Goal: Task Accomplishment & Management: Complete application form

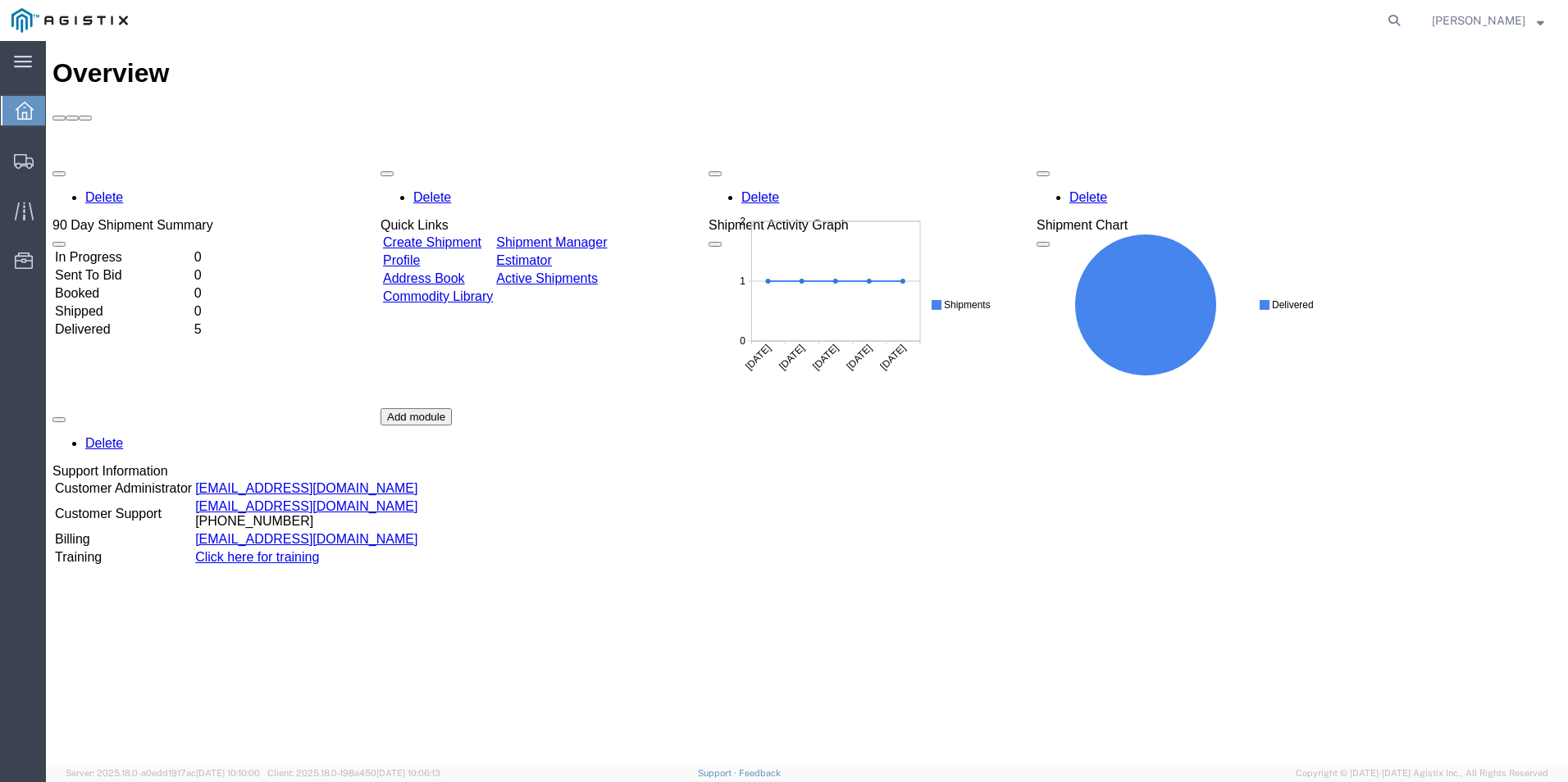
click at [481, 235] on link "Create Shipment" at bounding box center [432, 242] width 98 height 13
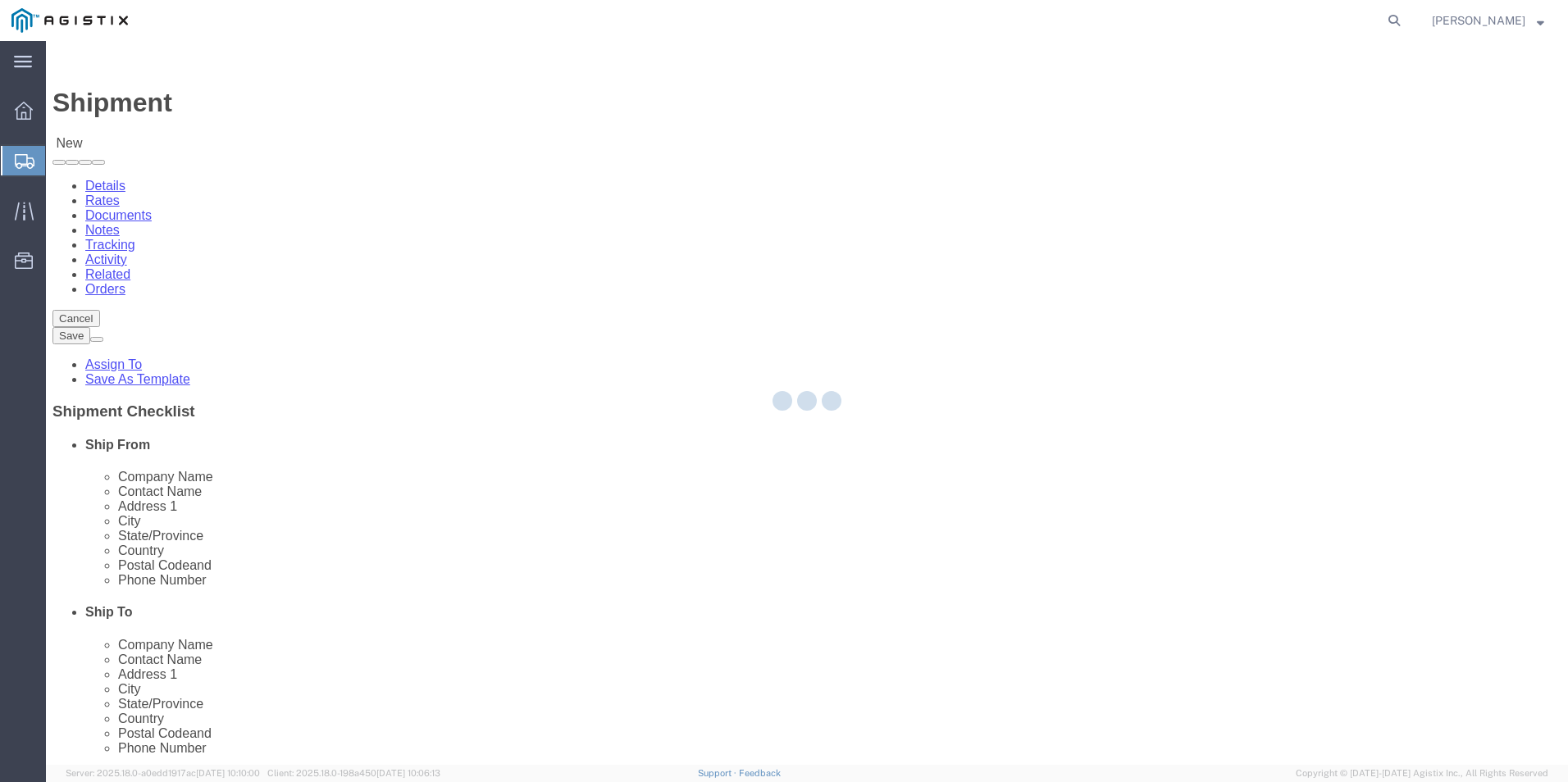
select select
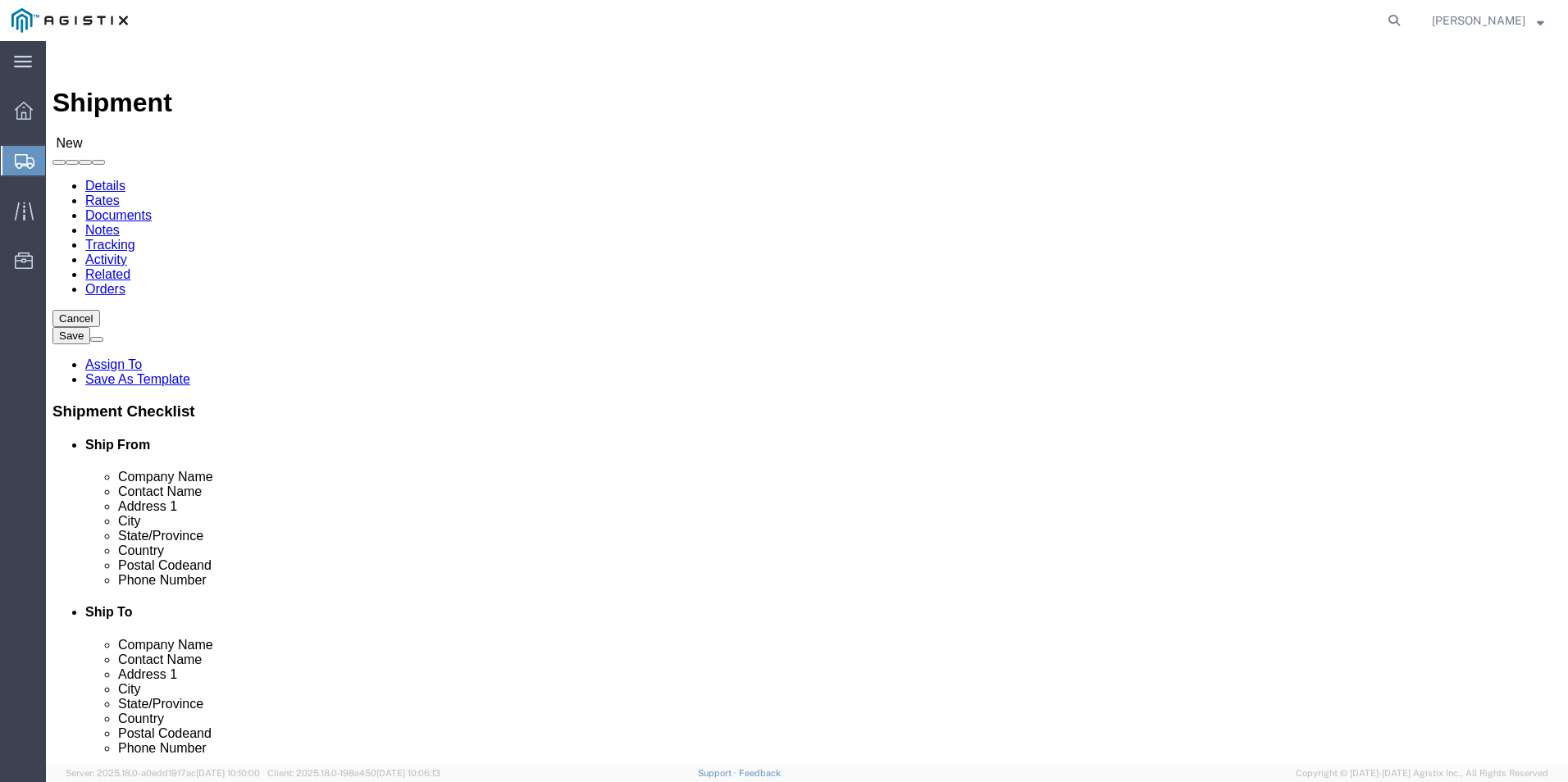
drag, startPoint x: 575, startPoint y: 248, endPoint x: 598, endPoint y: 228, distance: 30.5
click select "Select Boltex Manufacturing Co LP PG&E"
select select "9596"
click select "Select Boltex Manufacturing Co LP PG&E"
select select "PURCHORD"
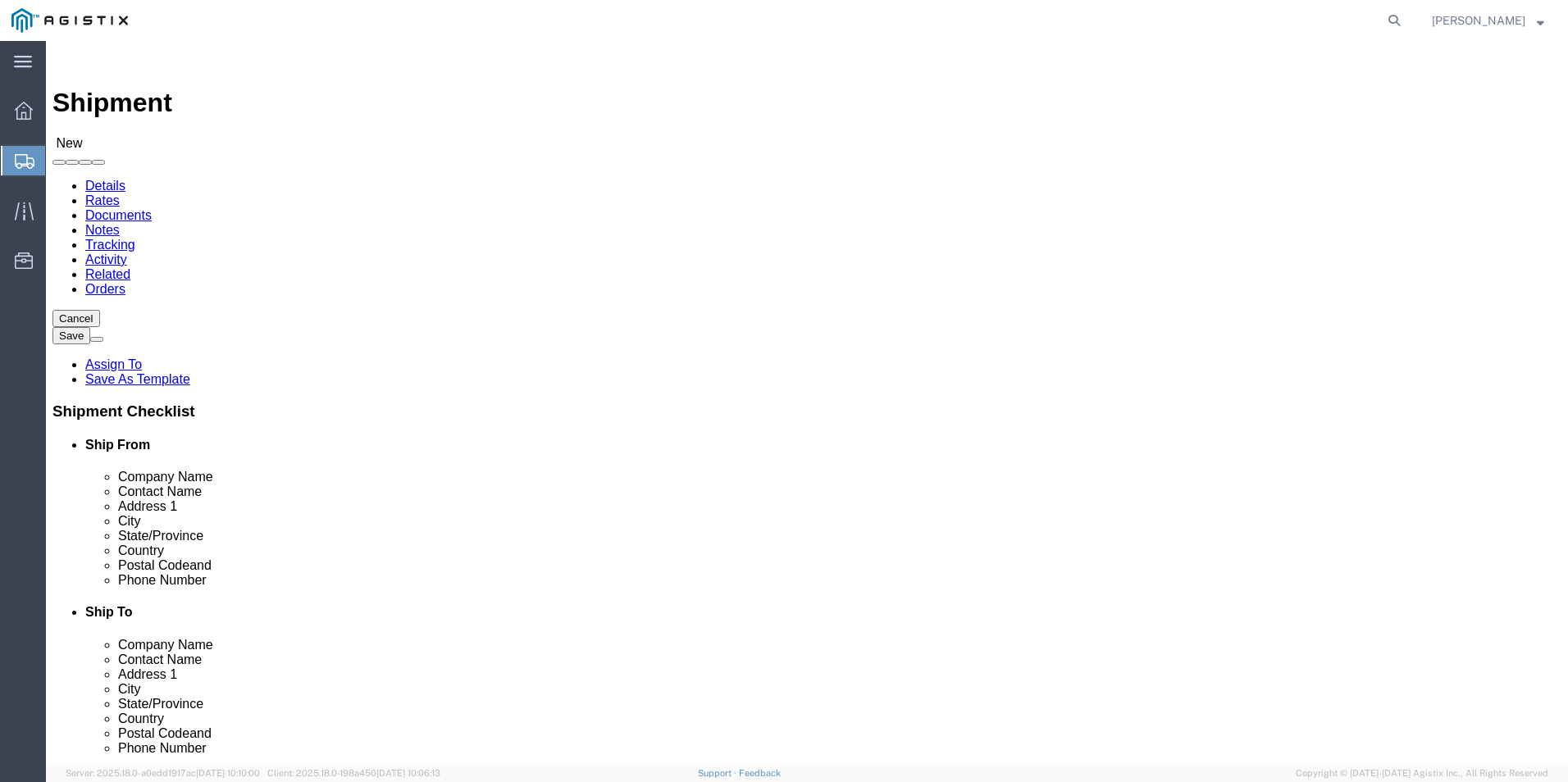
select select
click select "Select All Others [GEOGRAPHIC_DATA] [GEOGRAPHIC_DATA] [GEOGRAPHIC_DATA] [GEOGRA…"
select select "23082"
click select "Select All Others [GEOGRAPHIC_DATA] [GEOGRAPHIC_DATA] [GEOGRAPHIC_DATA] [GEOGRA…"
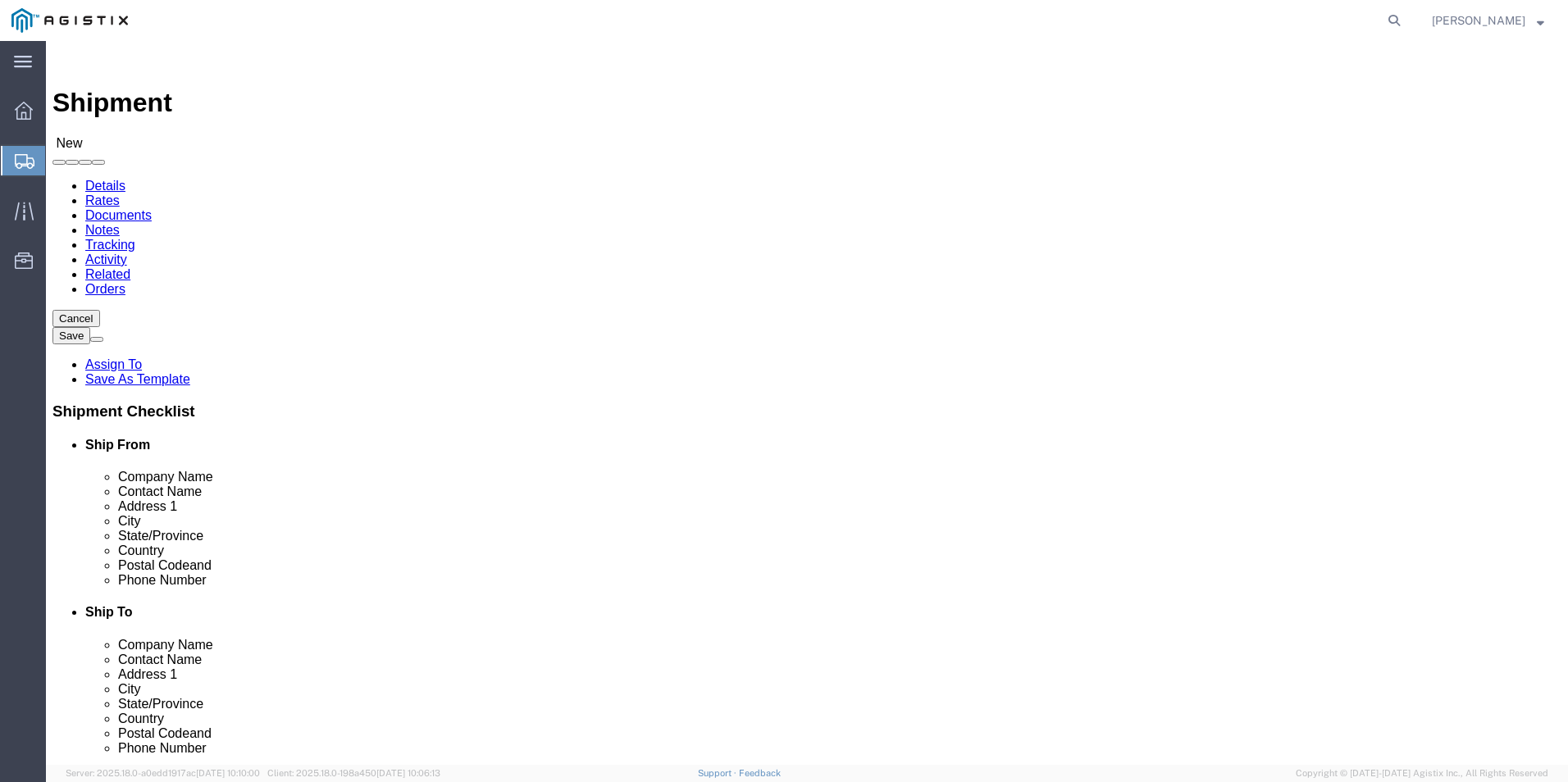
select select "MYPROFILE"
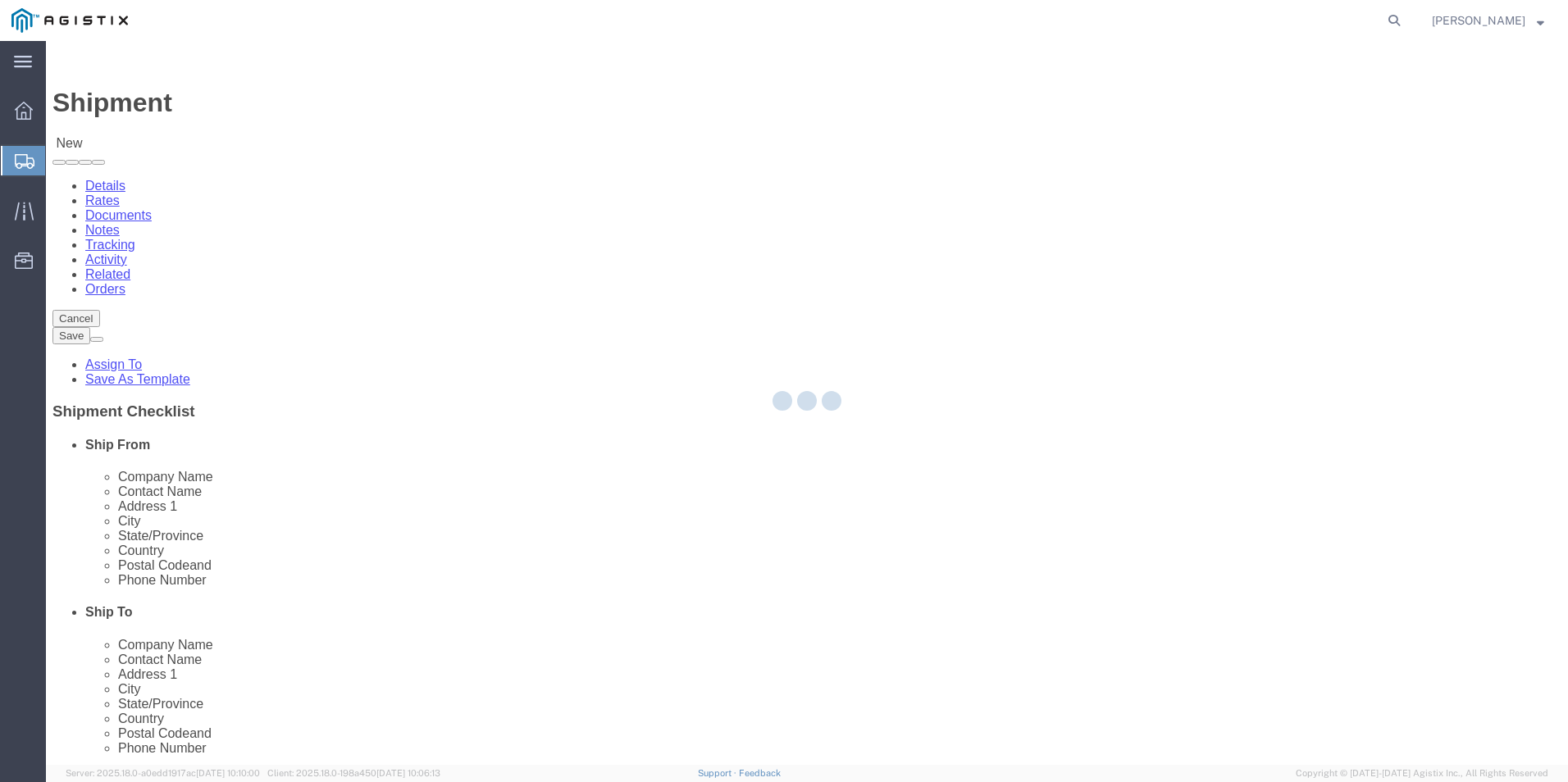
type input "Boltex Manufacturing Co LP"
type input "[PERSON_NAME]"
type input "[STREET_ADDRESS][PERSON_NAME]"
type input "[GEOGRAPHIC_DATA]"
type input "77013"
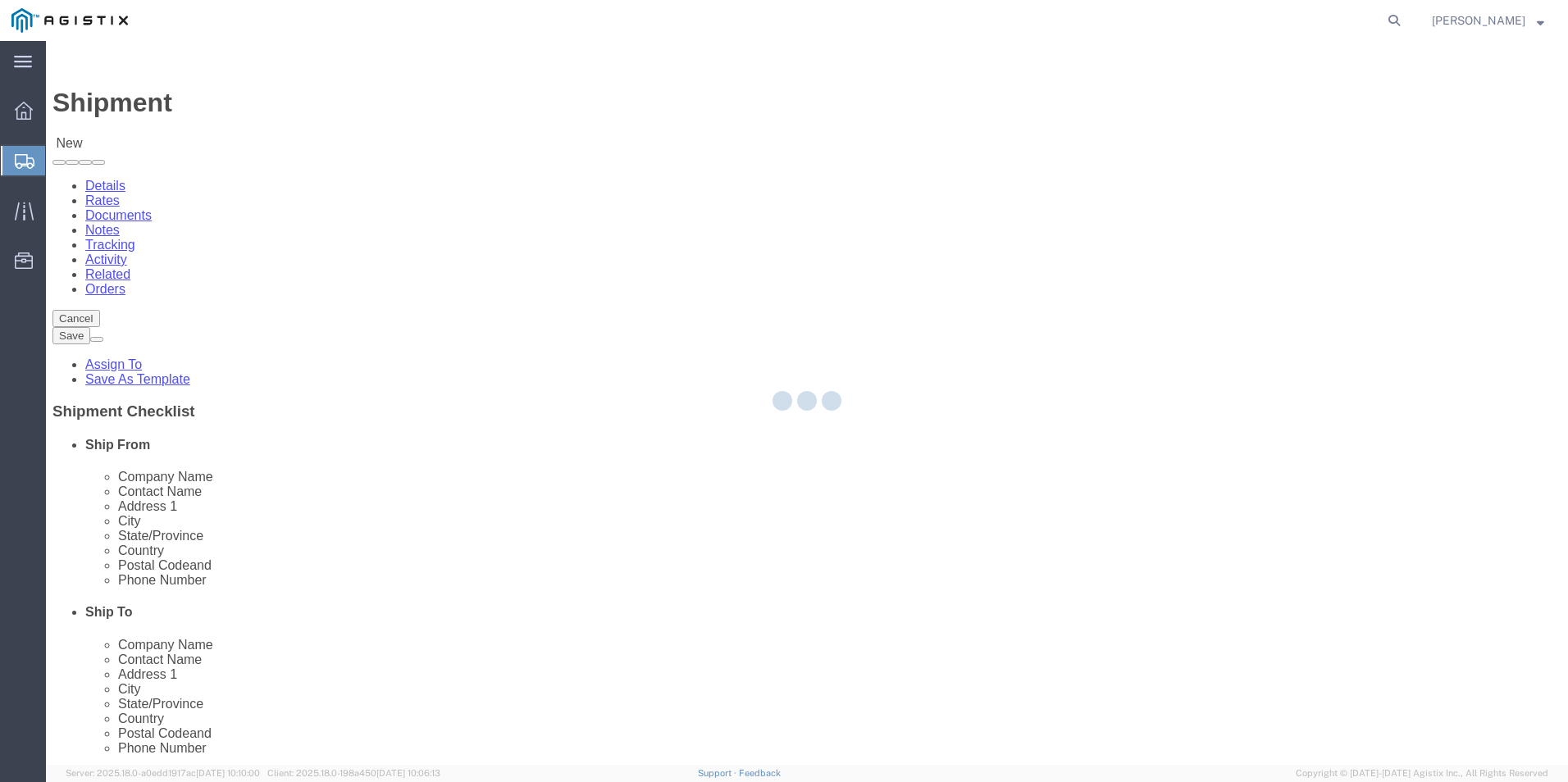
type input "7136759433"
type input "[EMAIL_ADDRESS][DOMAIN_NAME]"
checkbox input "true"
select select "[GEOGRAPHIC_DATA]"
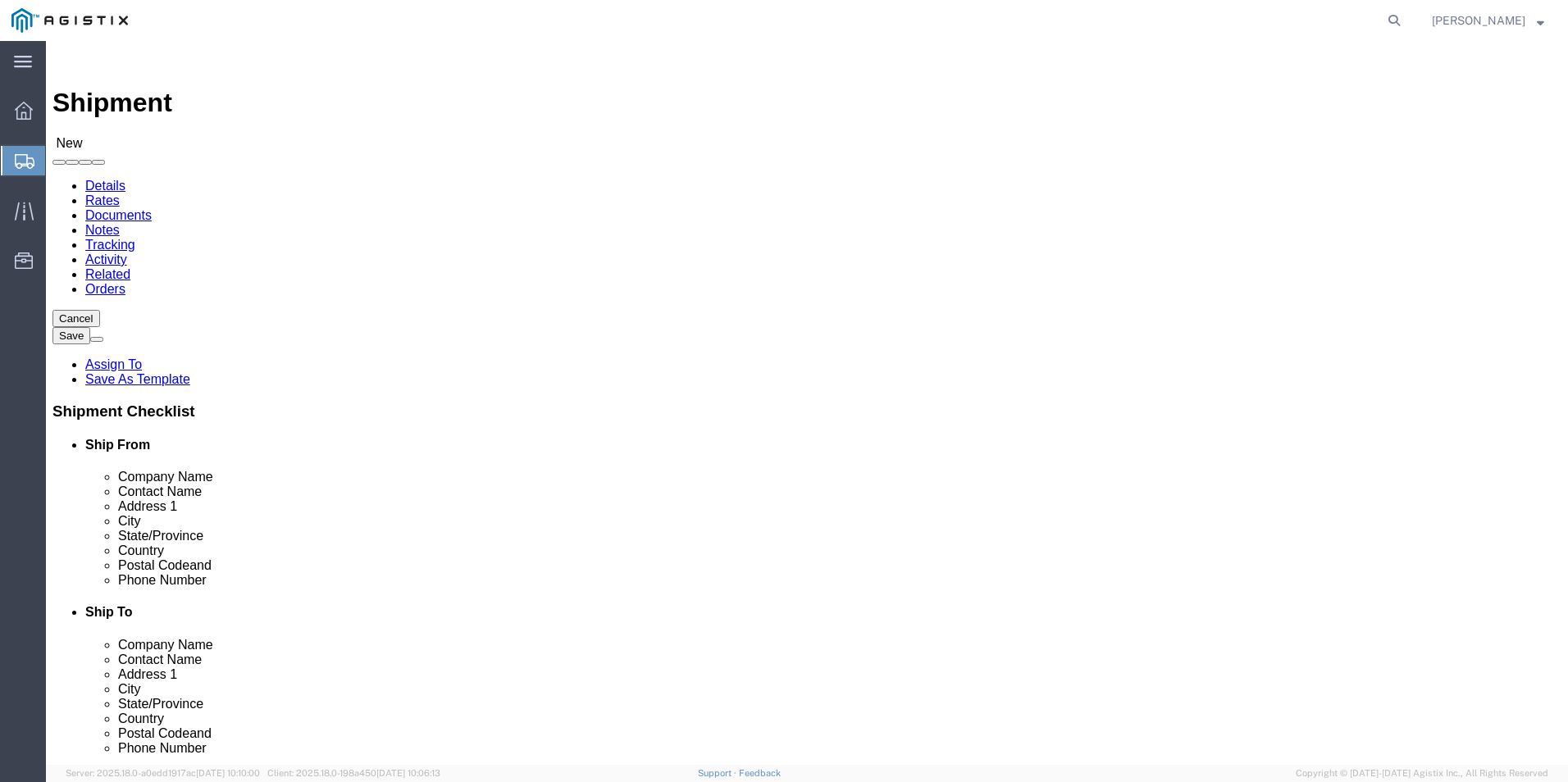
click span
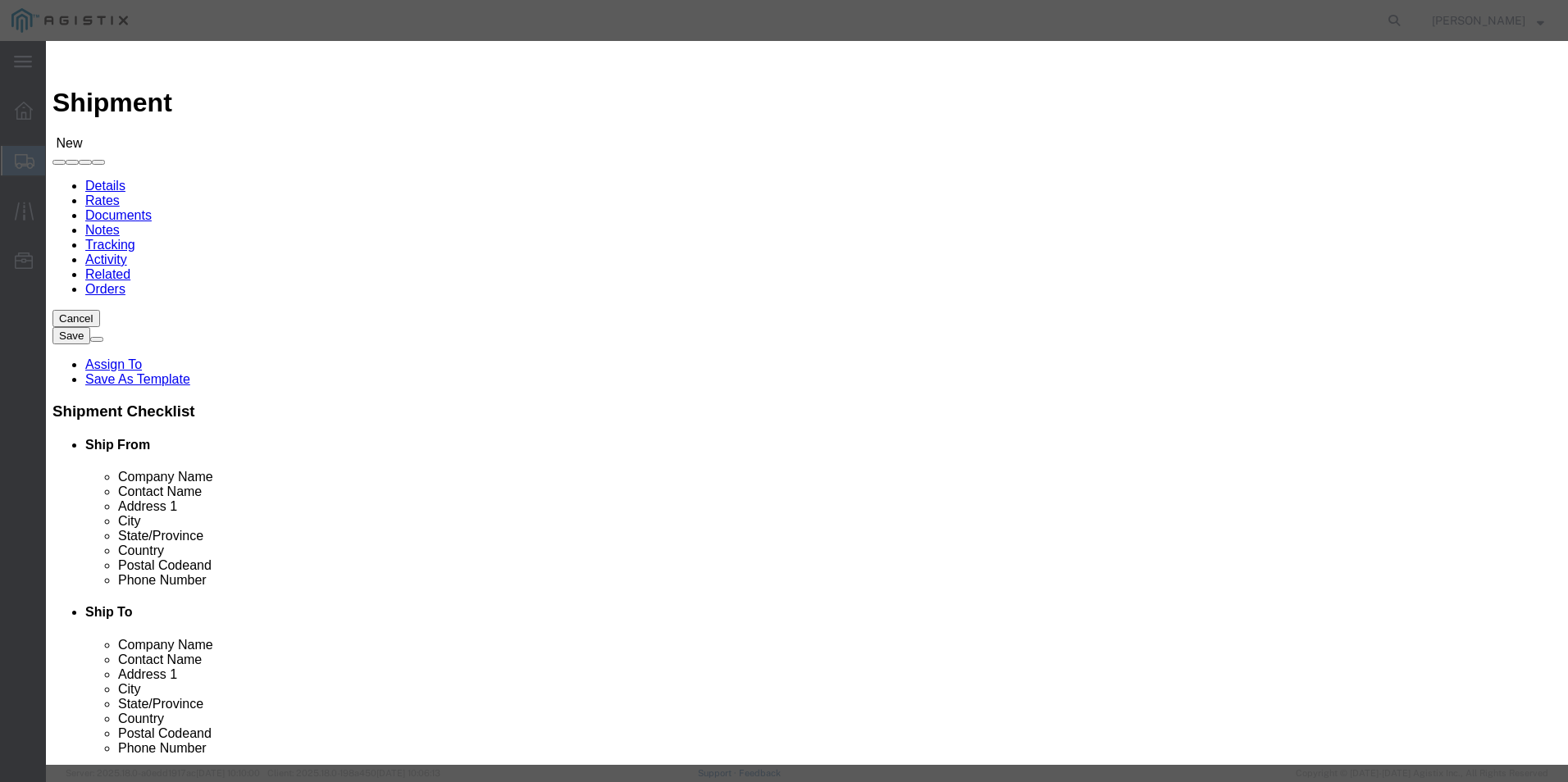
scroll to position [1119, 0]
click td "[STREET_ADDRESS][PERSON_NAME]"
click button "Select"
select select
type input "PG&E"
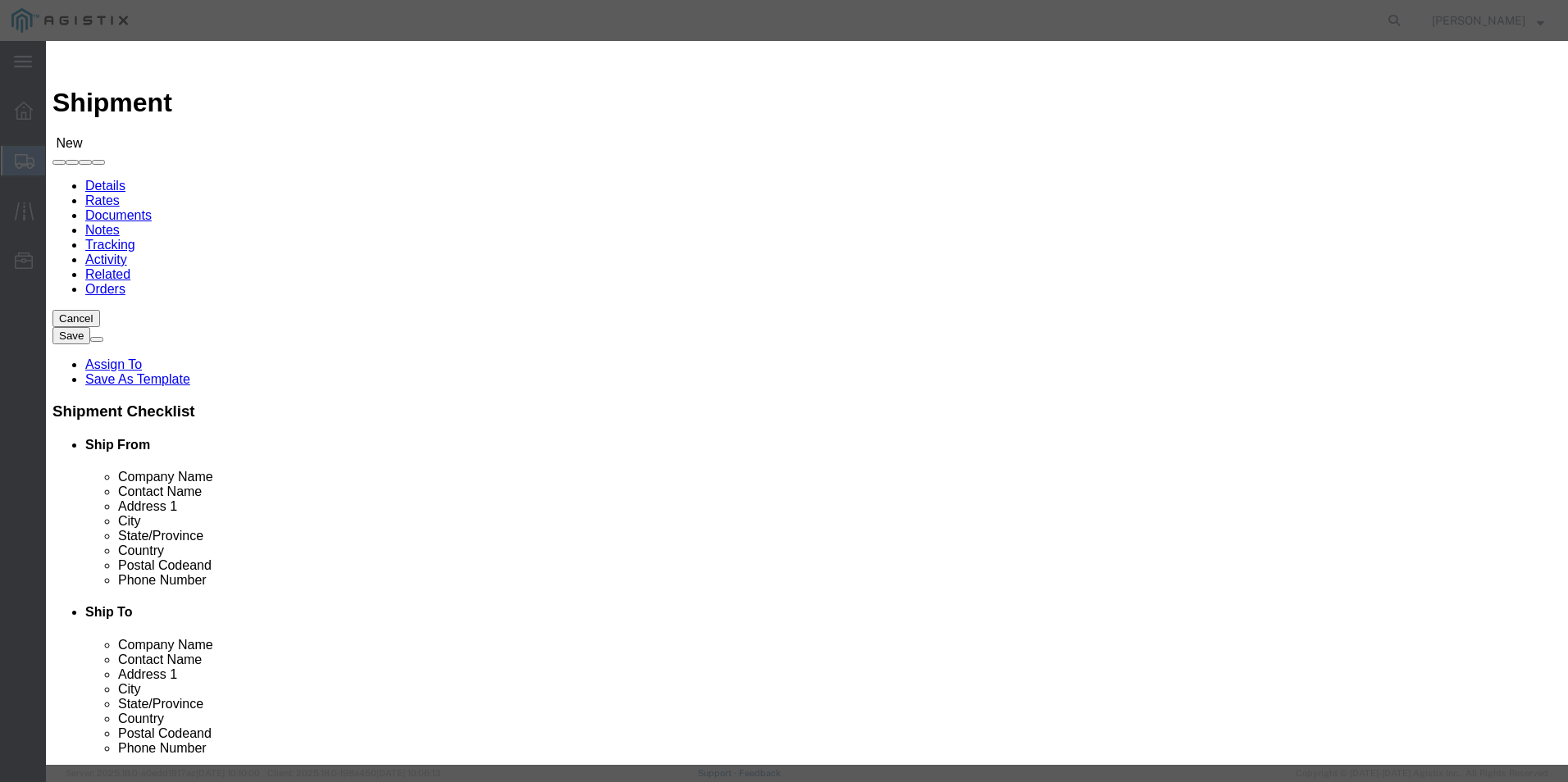
type input "Shipping Receiving"
type input "[STREET_ADDRESS][PERSON_NAME]"
type input "Stockton"
type input "95204"
select select "CA"
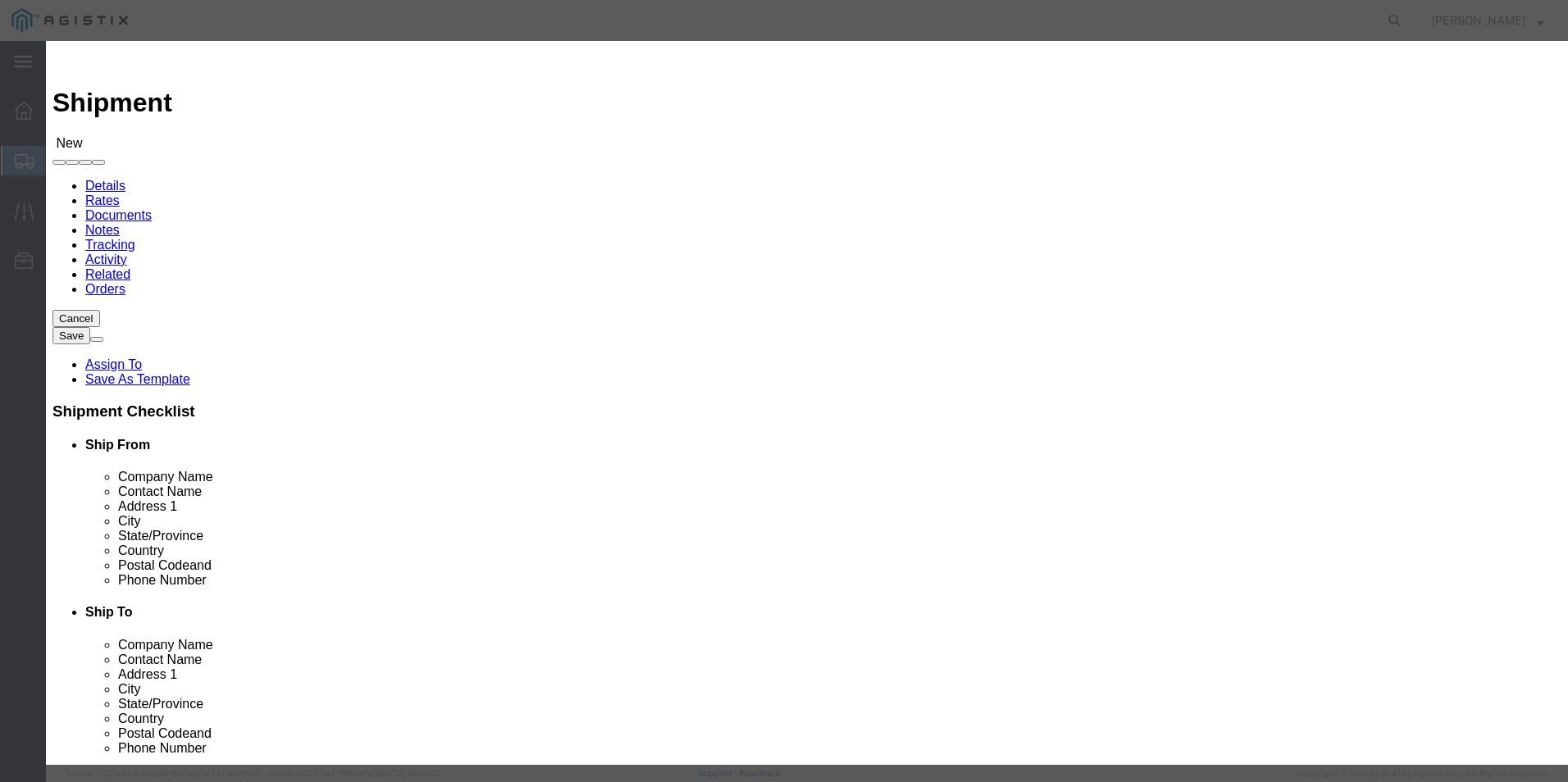
click button "Close"
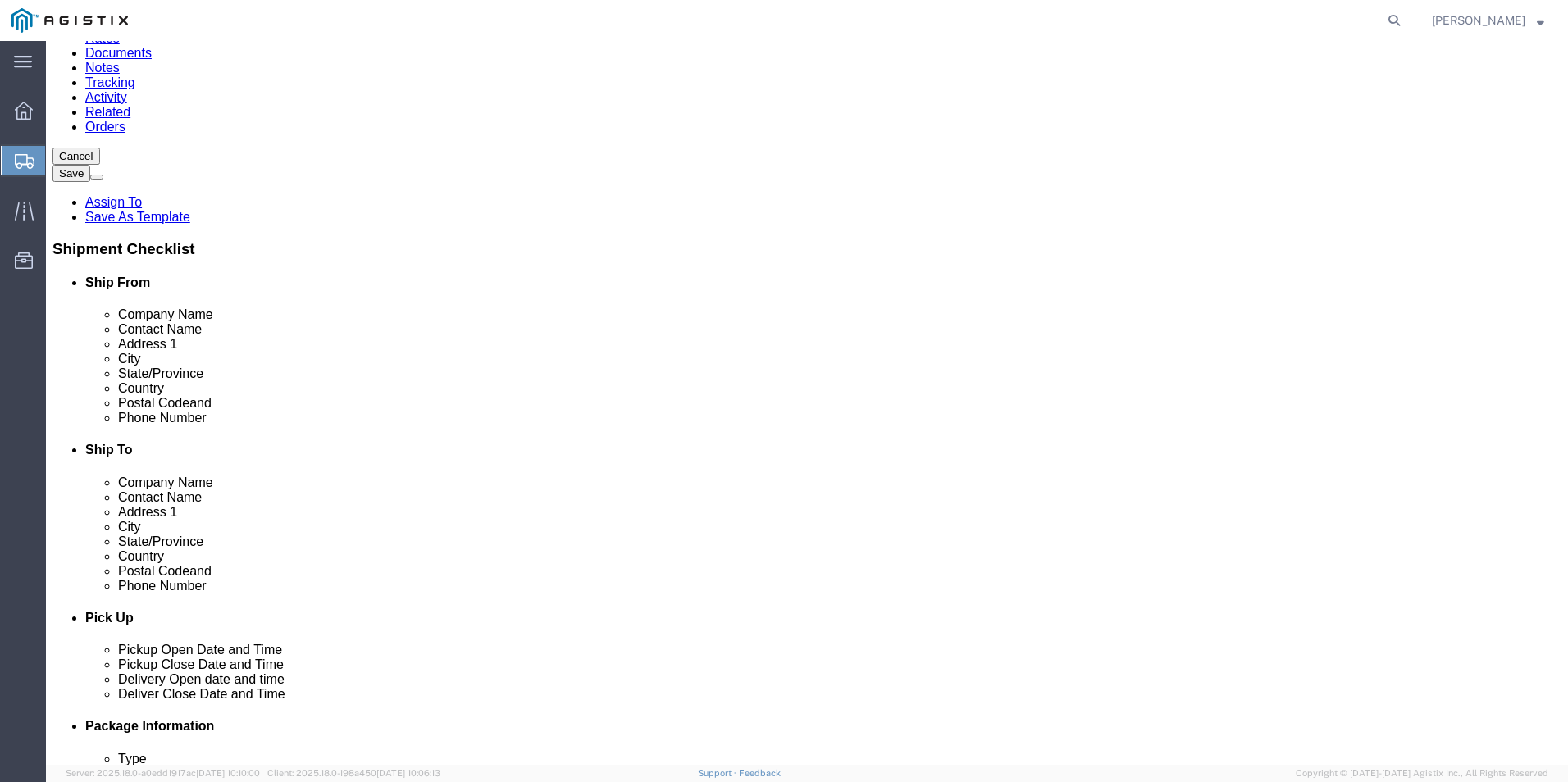
scroll to position [328, 0]
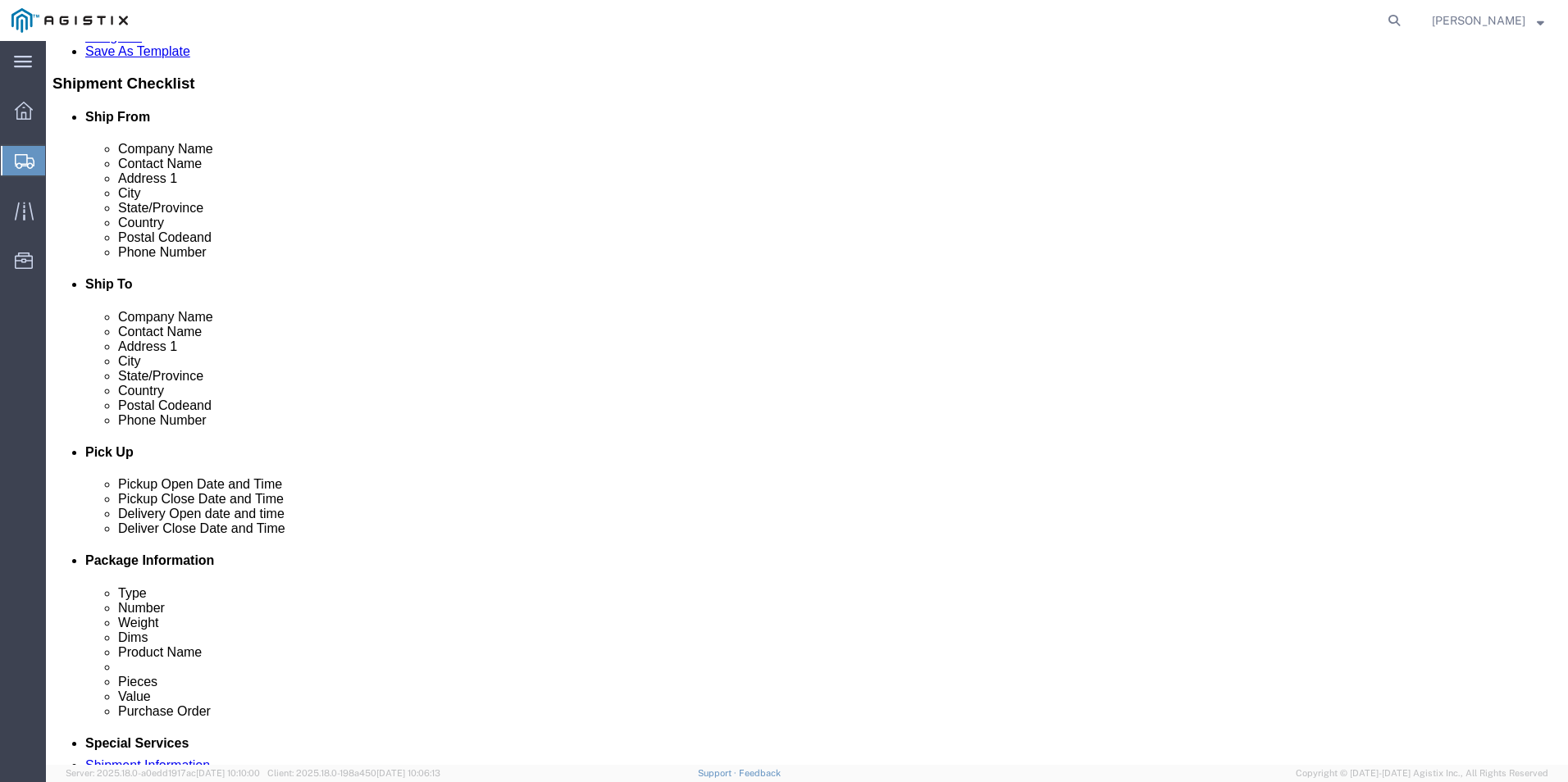
click input "text"
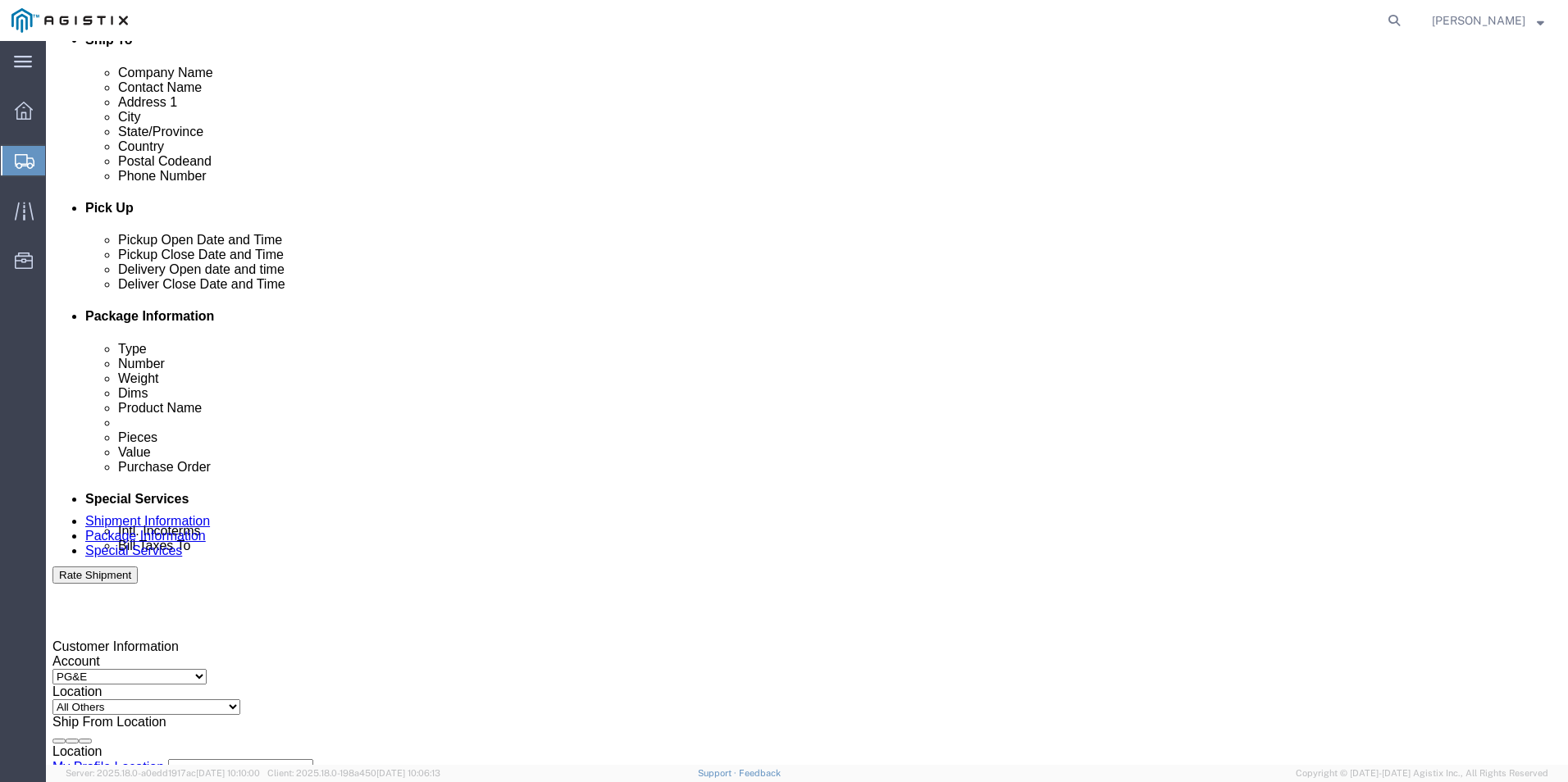
scroll to position [574, 0]
type input "8001253652"
click div "[DATE] 3:00 PM"
click div "[DATE] 4:00 PM"
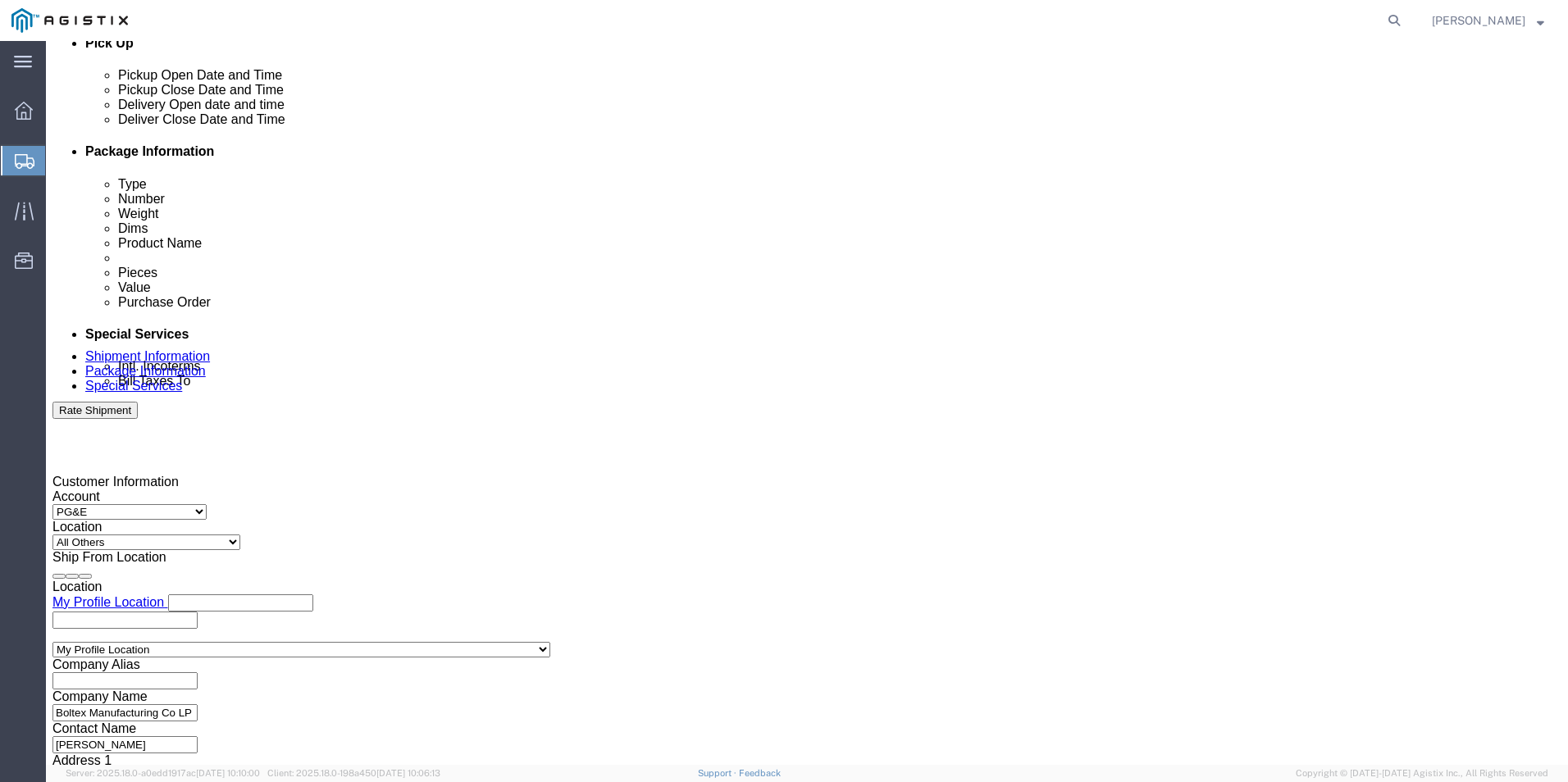
scroll to position [811, 0]
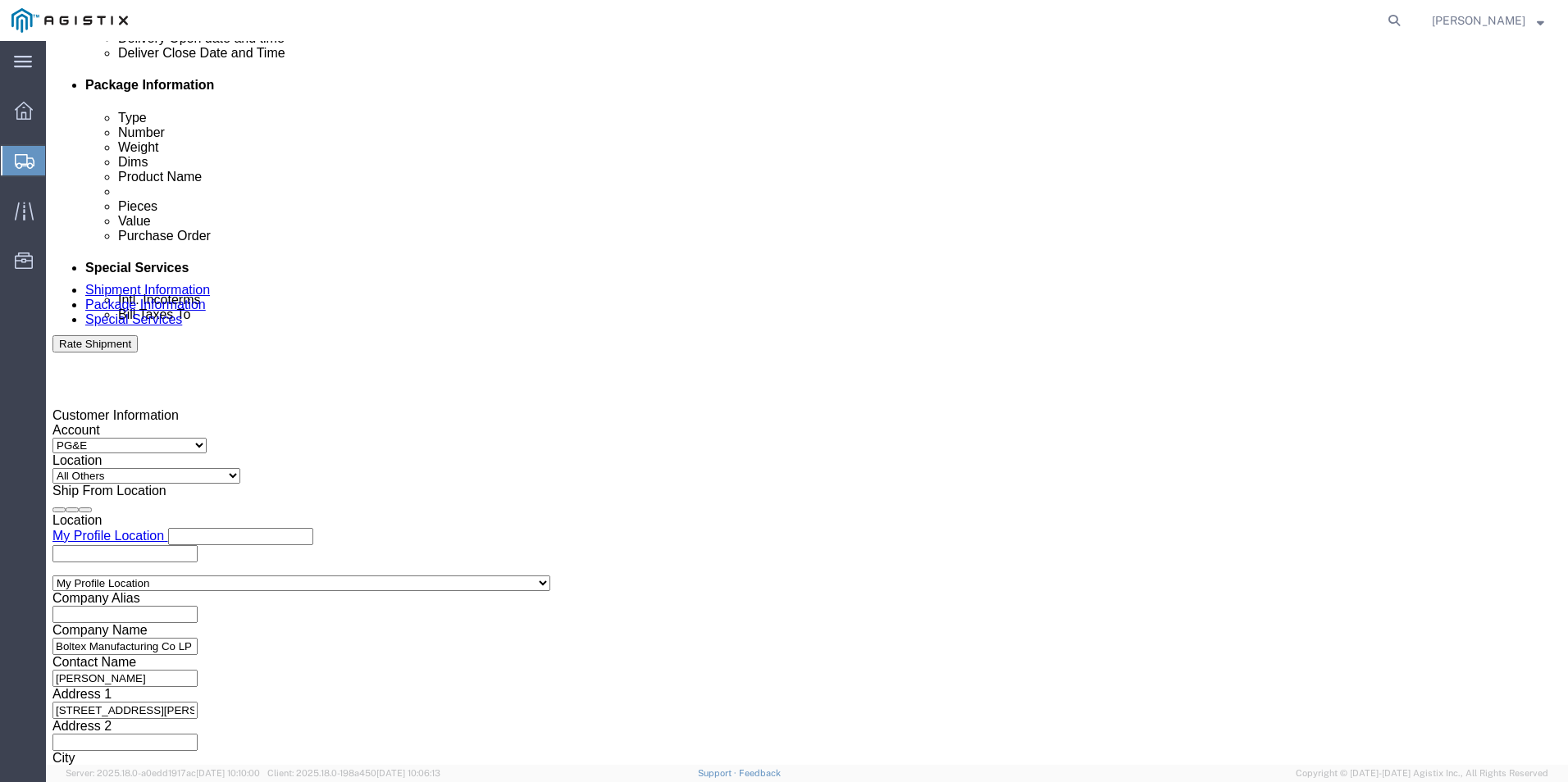
drag, startPoint x: 422, startPoint y: 710, endPoint x: 363, endPoint y: 721, distance: 60.0
click body "Shipment New Details Rates Documents Notes Tracking Activity Related Orders Can…"
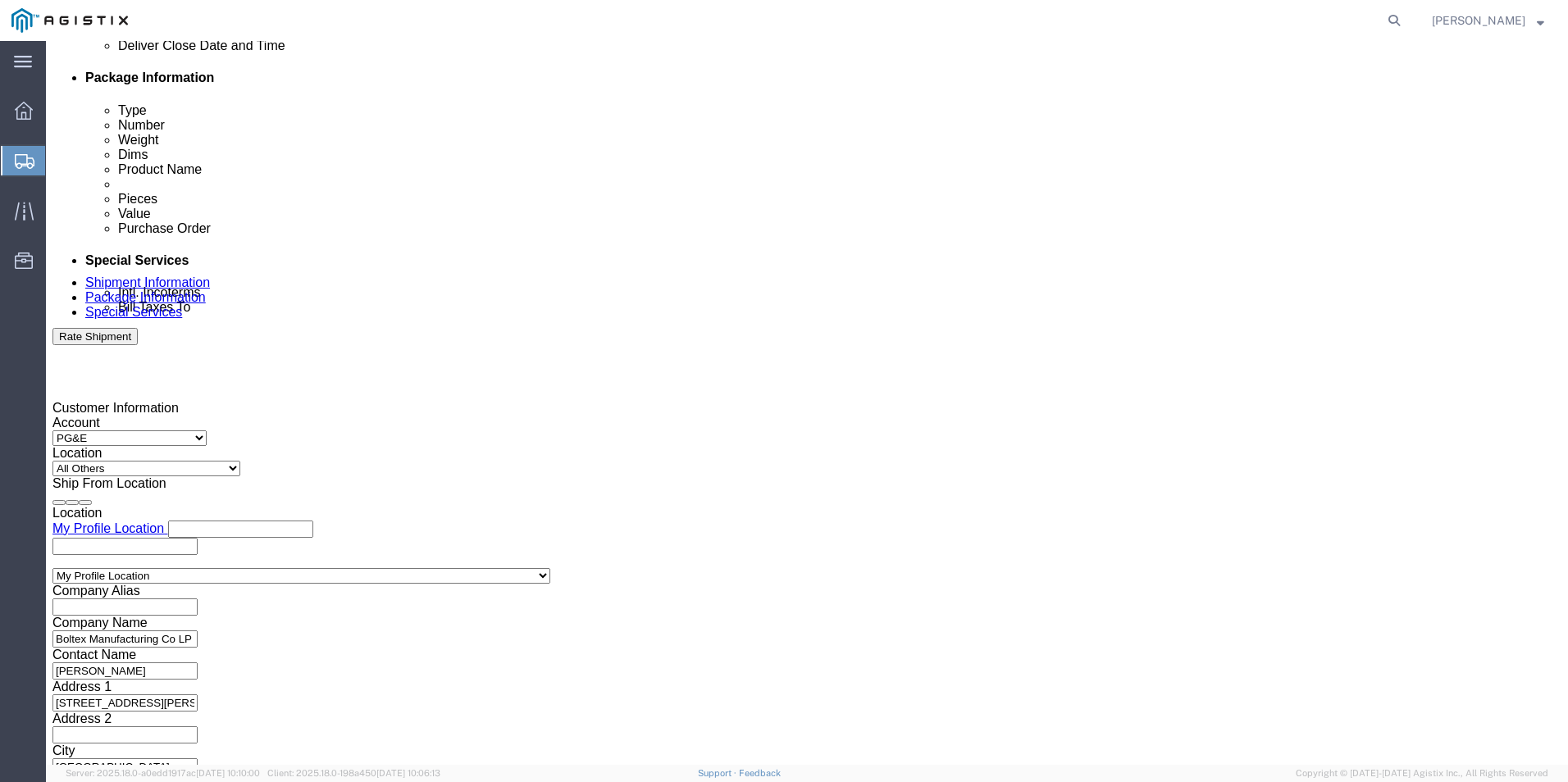
type input "5"
type input "600PM"
click div "Vehicle Select Size Select Container Number Owner Select Shipper Vessel"
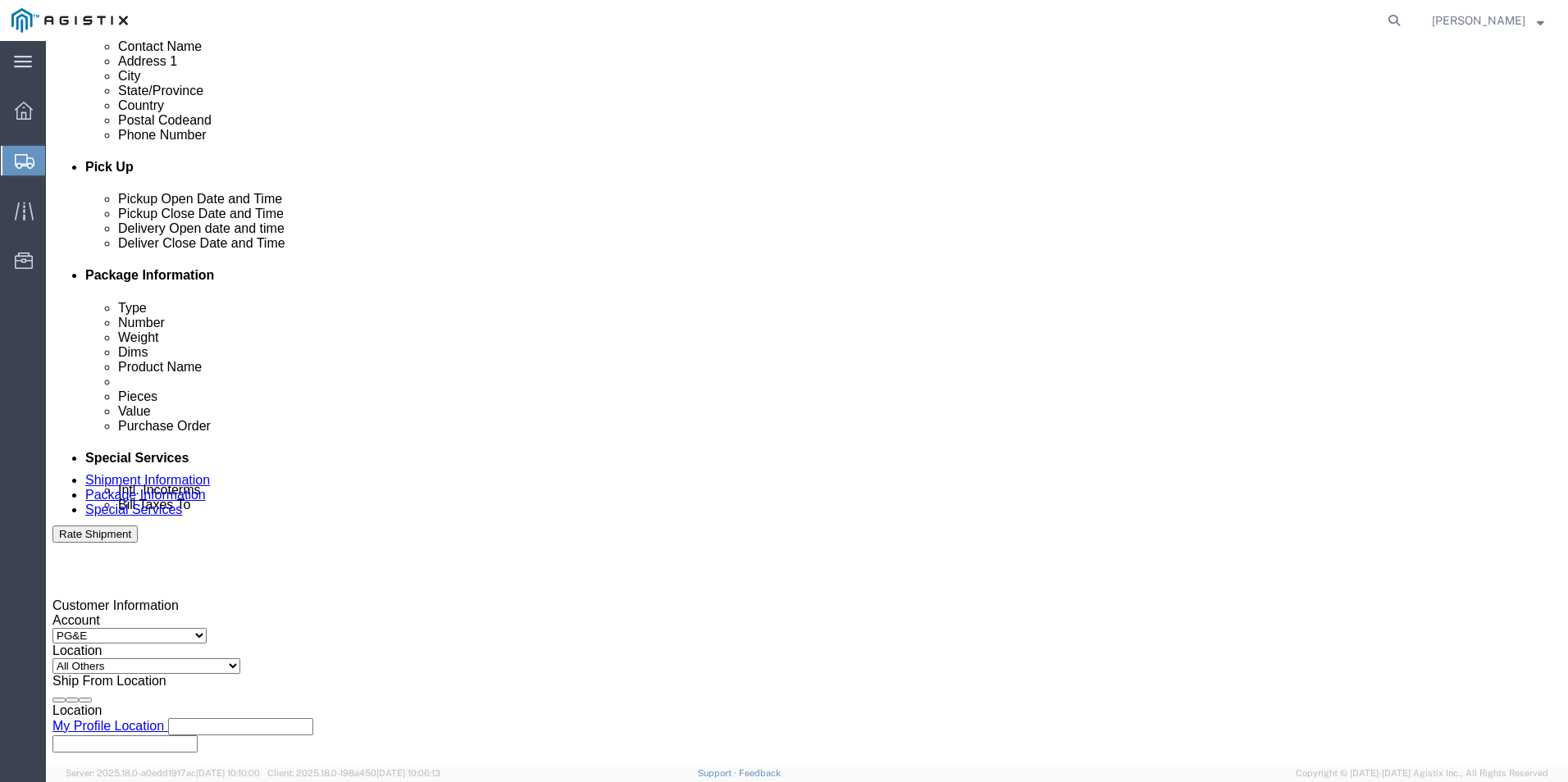
scroll to position [565, 0]
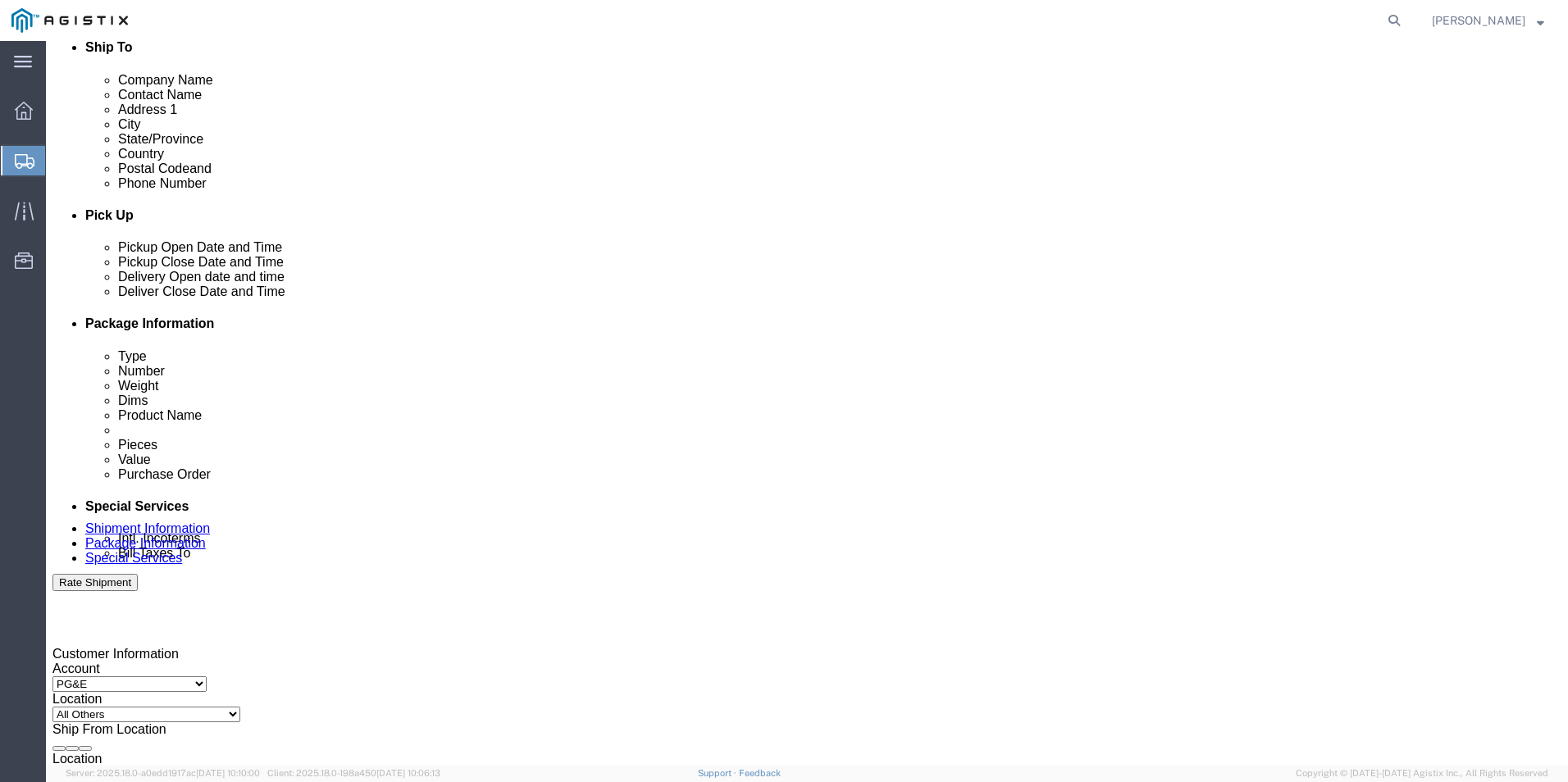
click div "[DATE] 4:00 PM"
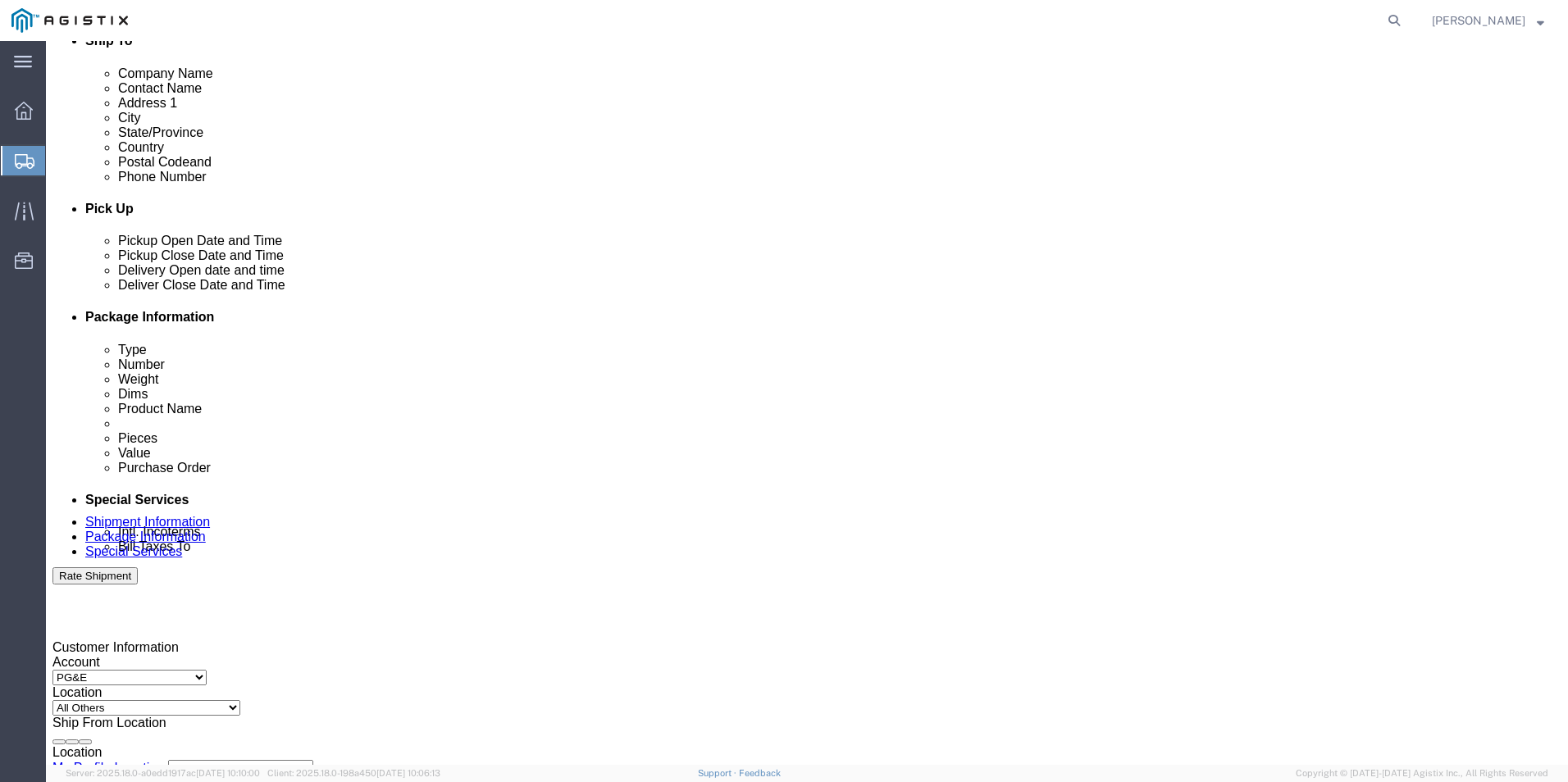
click button "Apply"
click div
click input "text"
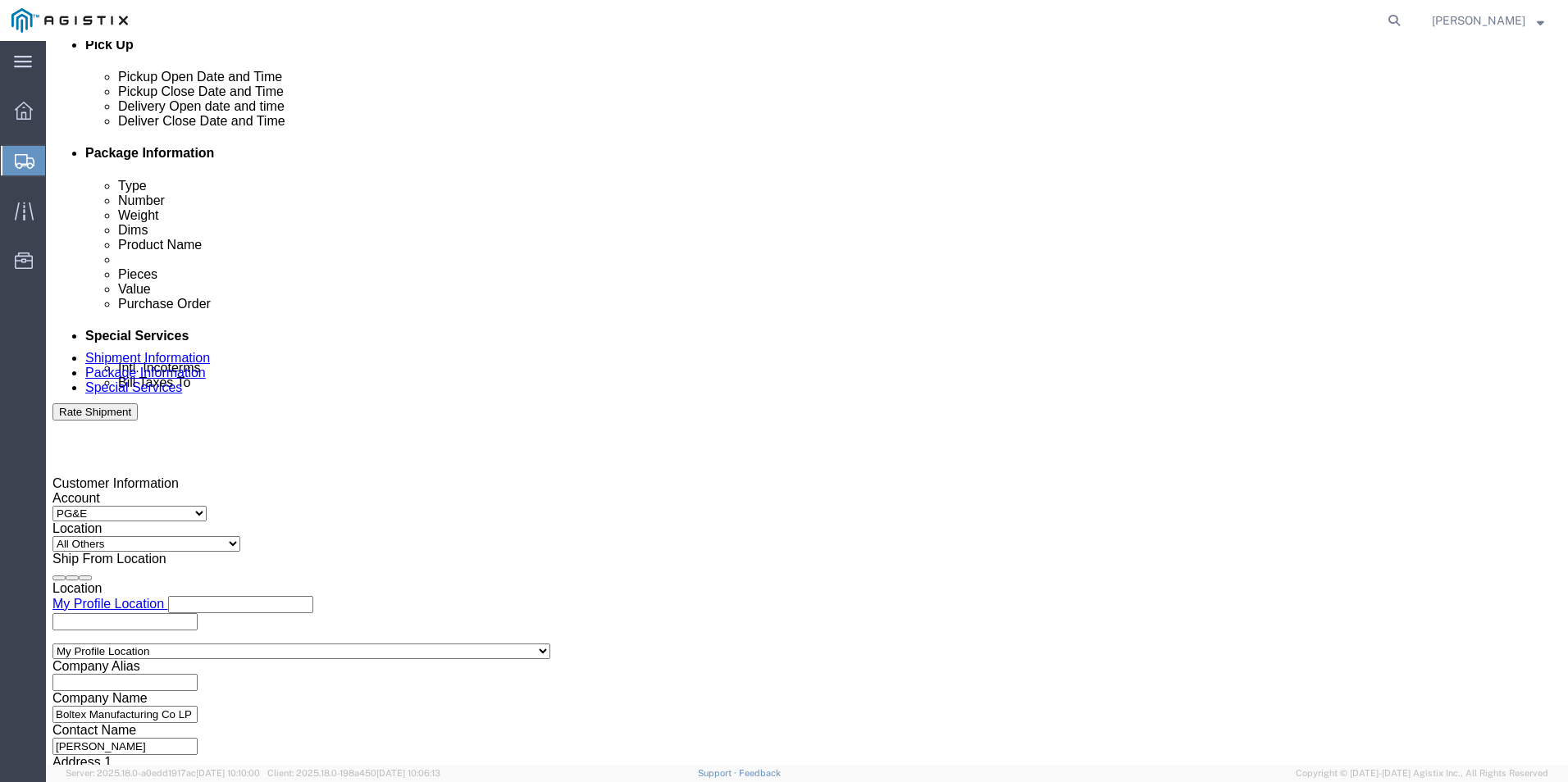
scroll to position [819, 0]
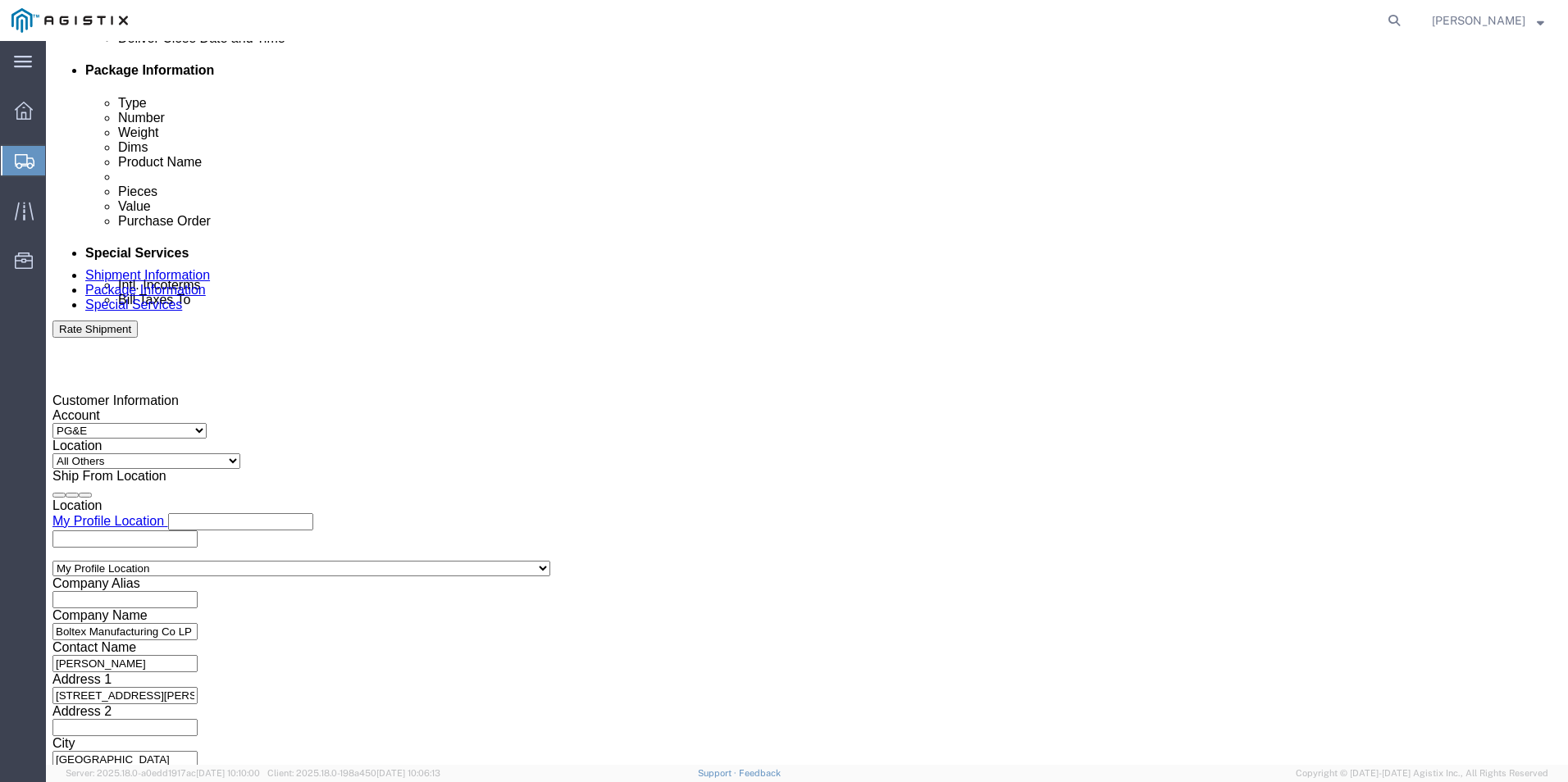
type input "3501416624"
click button "Continue"
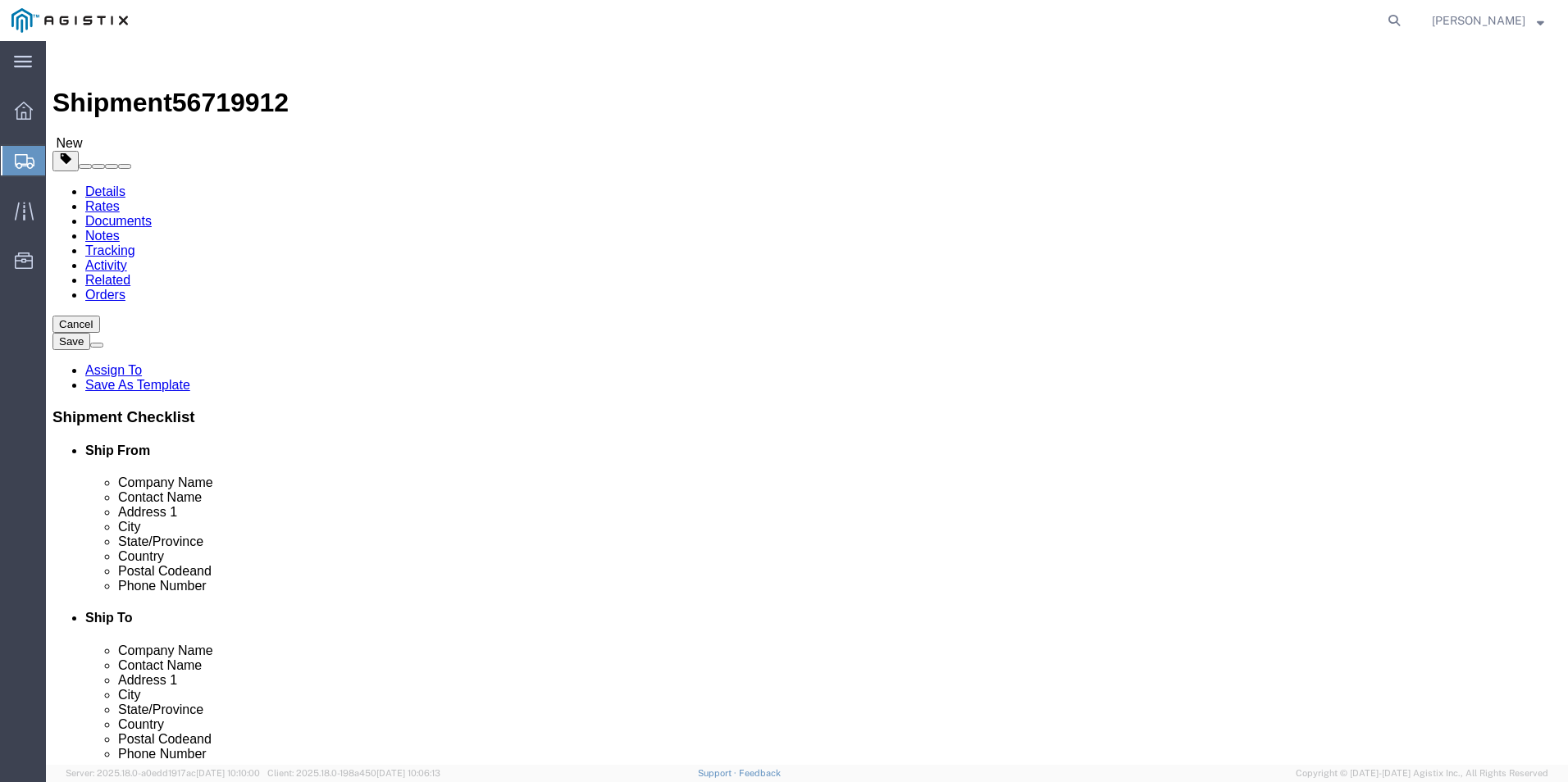
click select "Select Bulk Bundle(s) Cardboard Box(es) Carton(s) Crate(s) Drum(s) (Fiberboard)…"
select select "PSNS"
click select "Select Bulk Bundle(s) Cardboard Box(es) Carton(s) Crate(s) Drum(s) (Fiberboard)…"
click input "1"
type input "5"
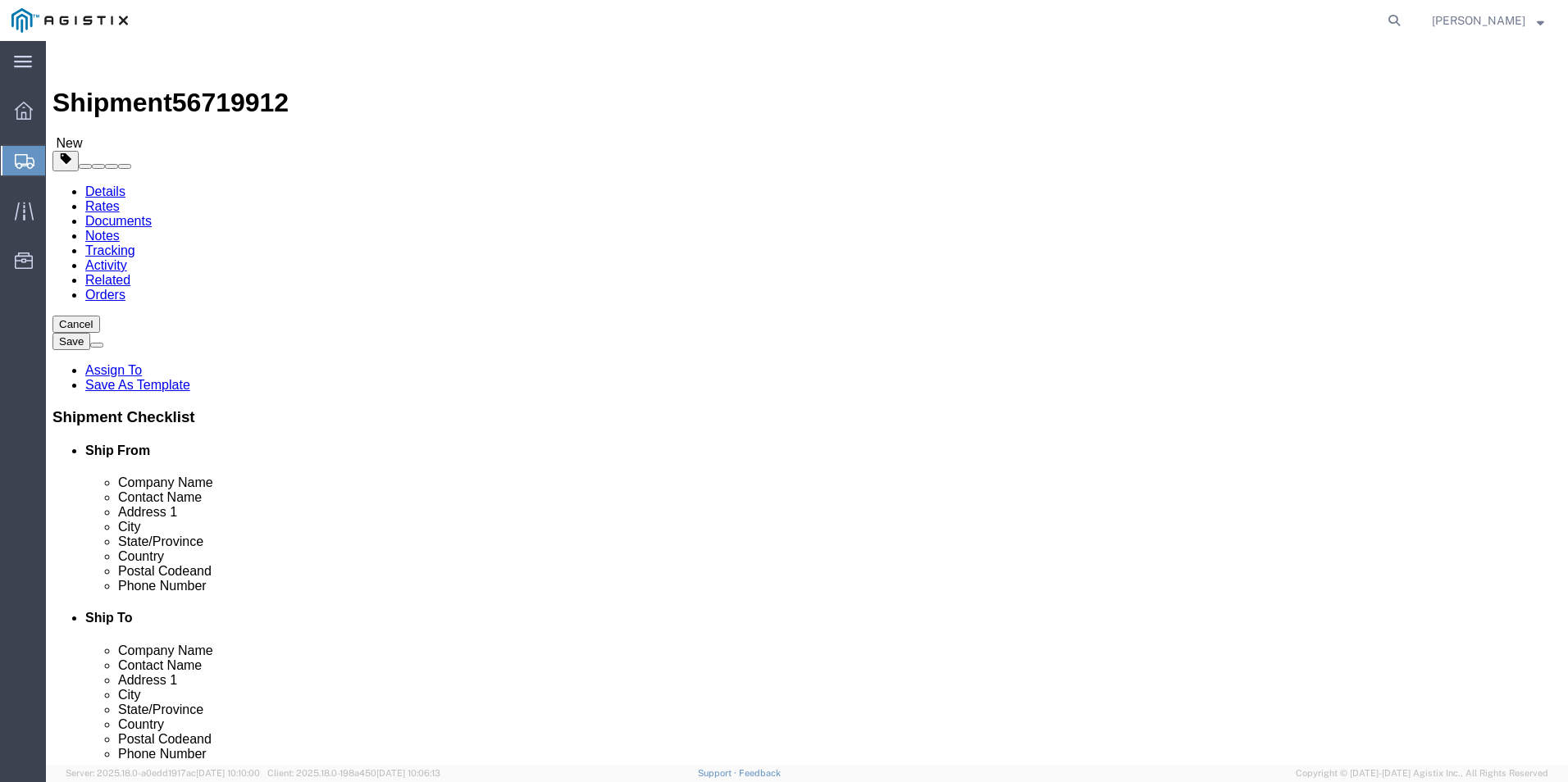
click input "text"
type input "48"
click input "text"
type input "40"
click input "text"
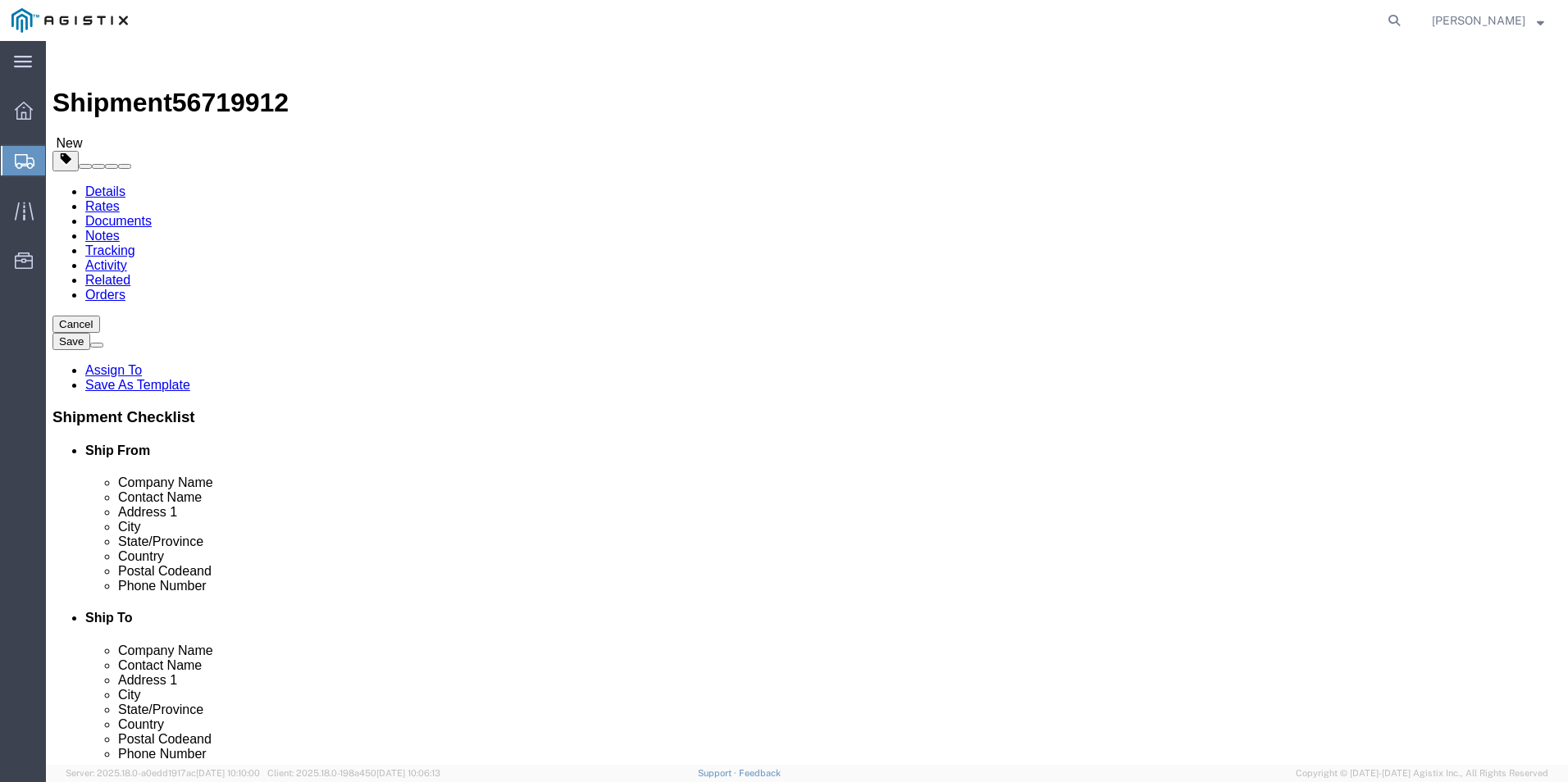
type input "2"
type input "26"
drag, startPoint x: 226, startPoint y: 419, endPoint x: 203, endPoint y: 428, distance: 24.7
click div "Package Type Select Bulk Bundle(s) Cardboard Box(es) Carton(s) Crate(s) Drum(s)…"
type input "9159"
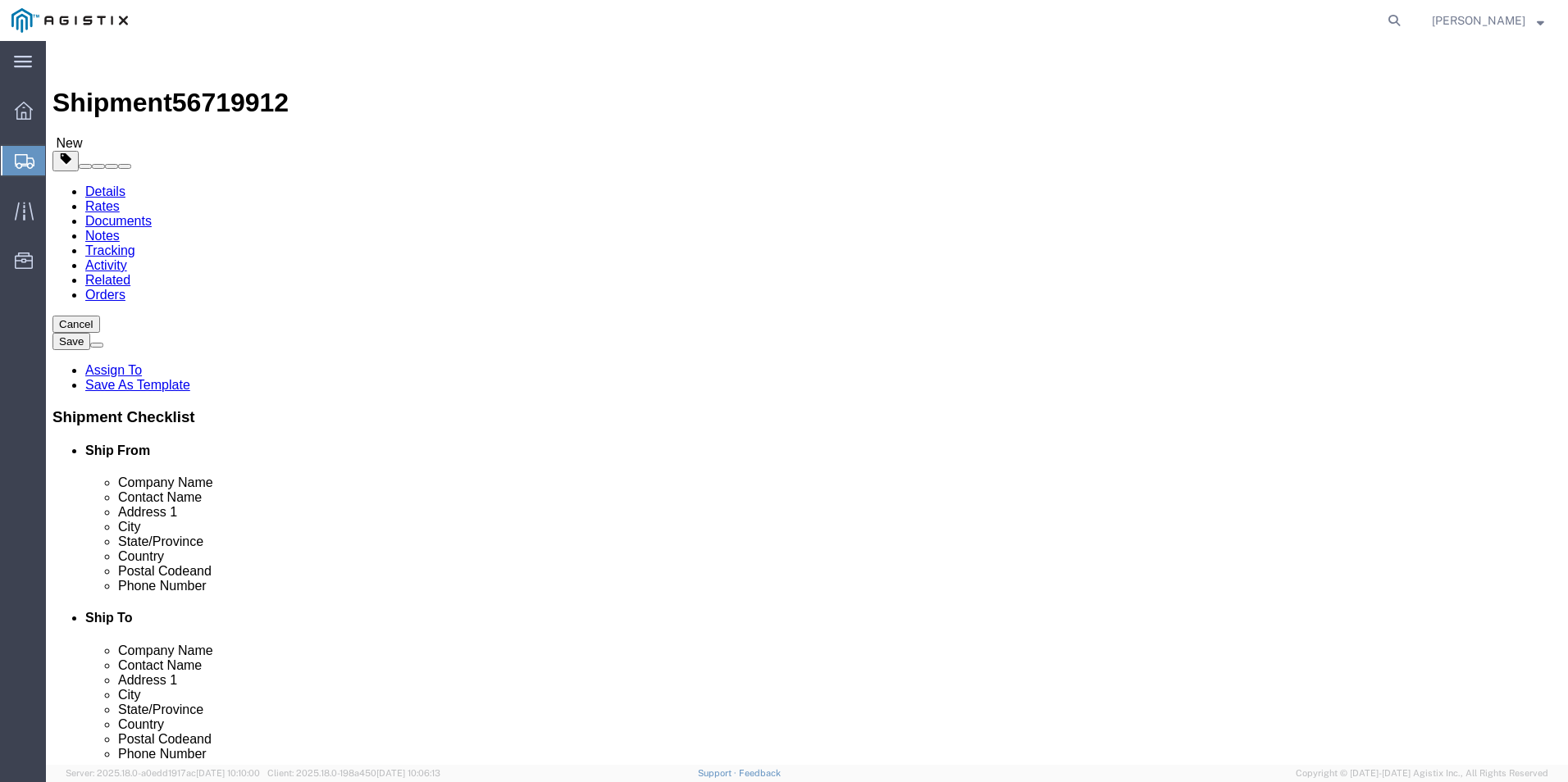
click link "Add Content"
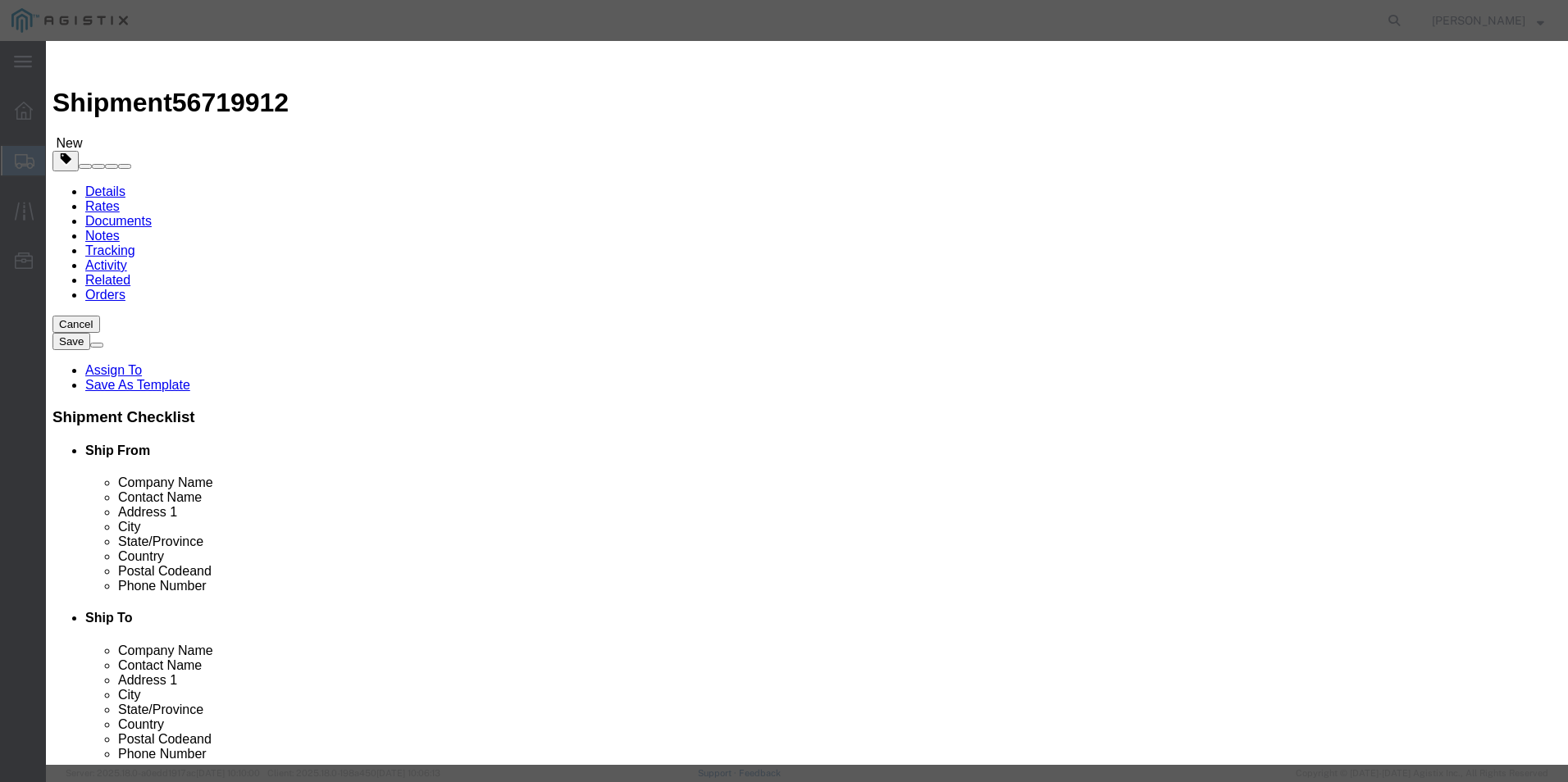
click input "text"
type input "FLANGES"
drag, startPoint x: 507, startPoint y: 163, endPoint x: 466, endPoint y: 178, distance: 43.7
click div "Product Name FLANGES Pieces 0 Select Bag Barrels 100Board Feet Bottle Box Blist…"
type input "5"
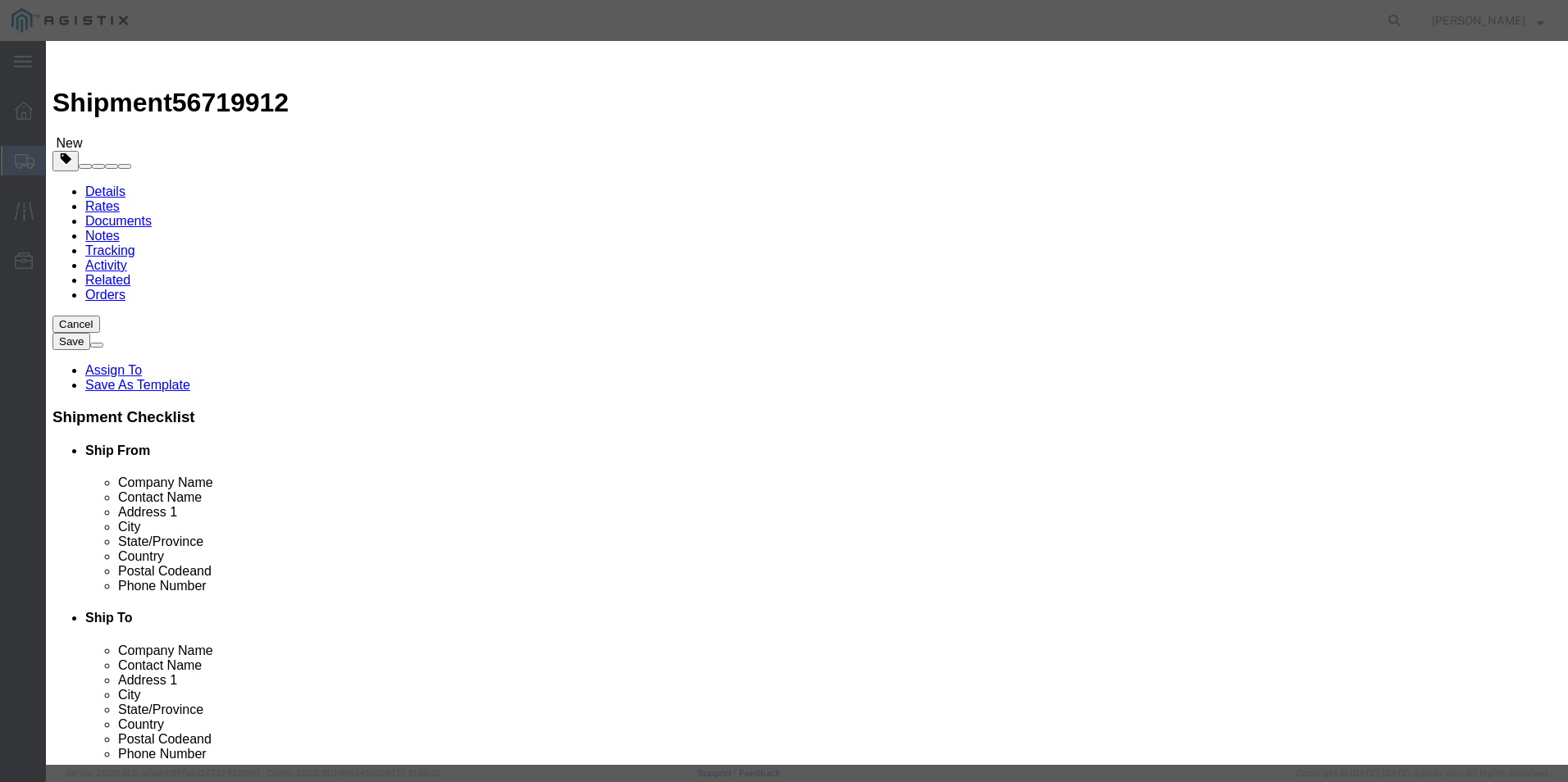
click input "text"
type input "18000"
click select "Select 50 55 60 65 70 85 92.5 100 125 175 250 300 400"
select select "50"
click select "Select 50 55 60 65 70 85 92.5 100 125 175 250 300 400"
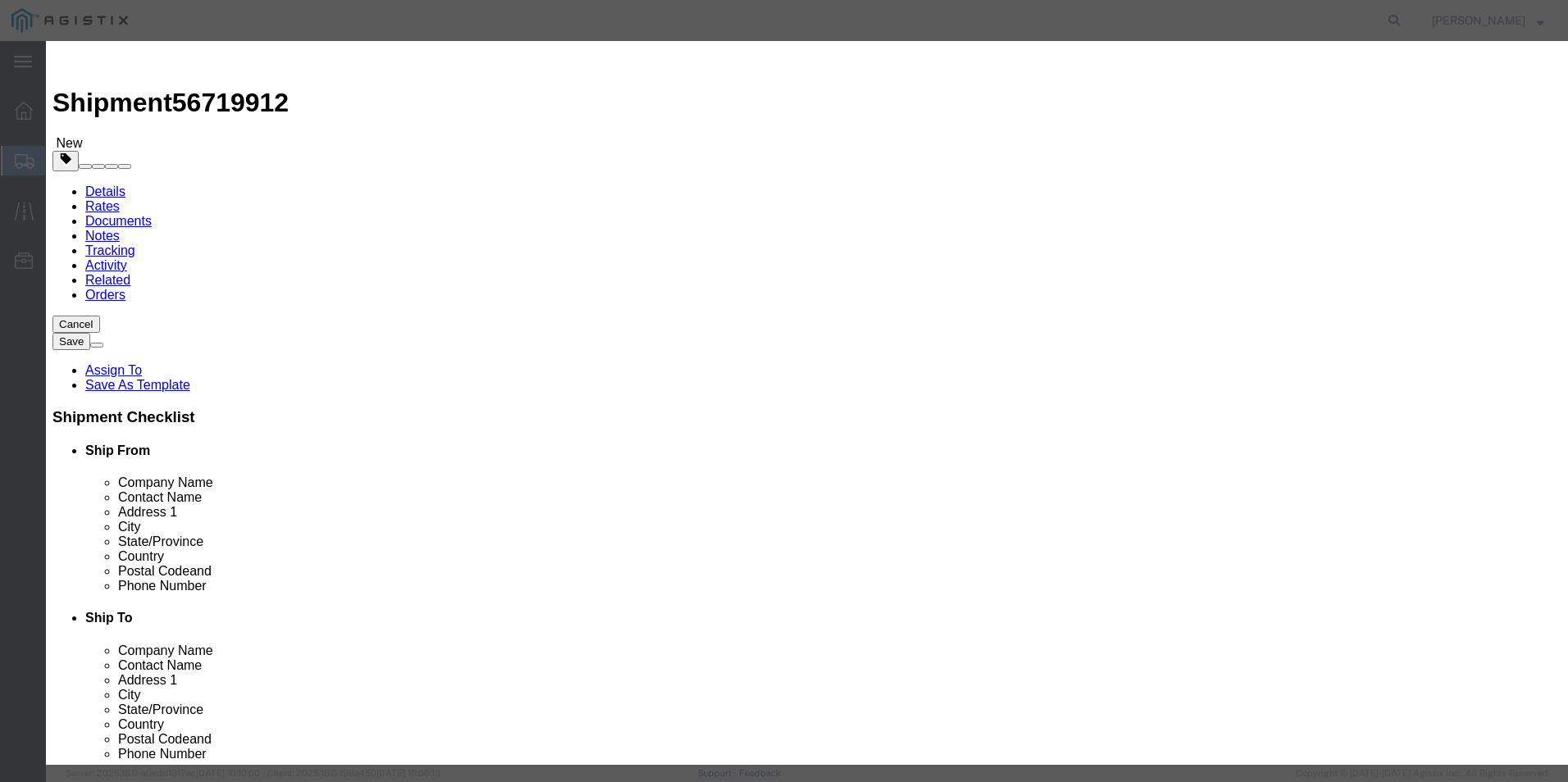
click button "Save & Close"
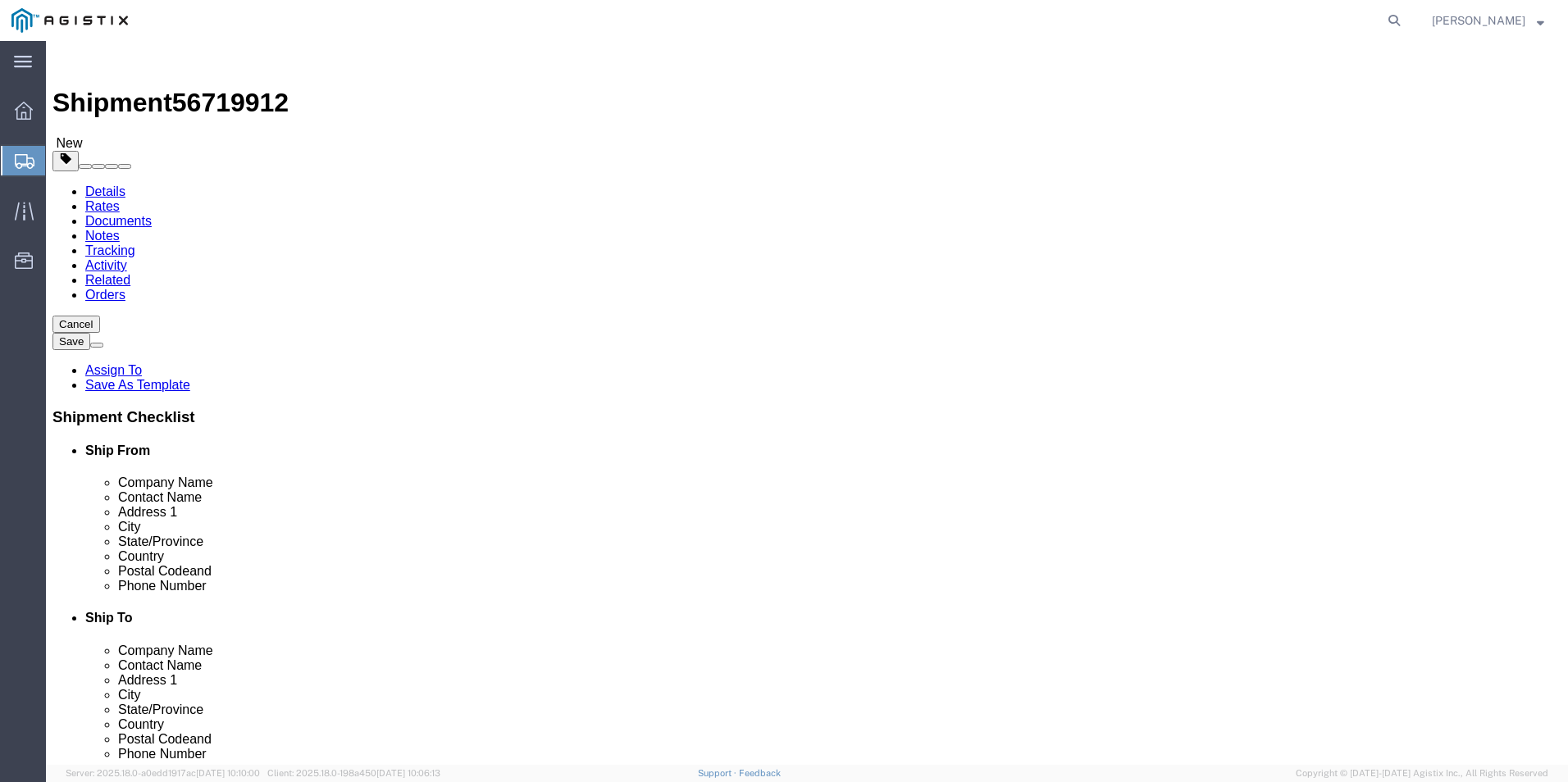
click button "Rate Shipment"
